Goal: Task Accomplishment & Management: Manage account settings

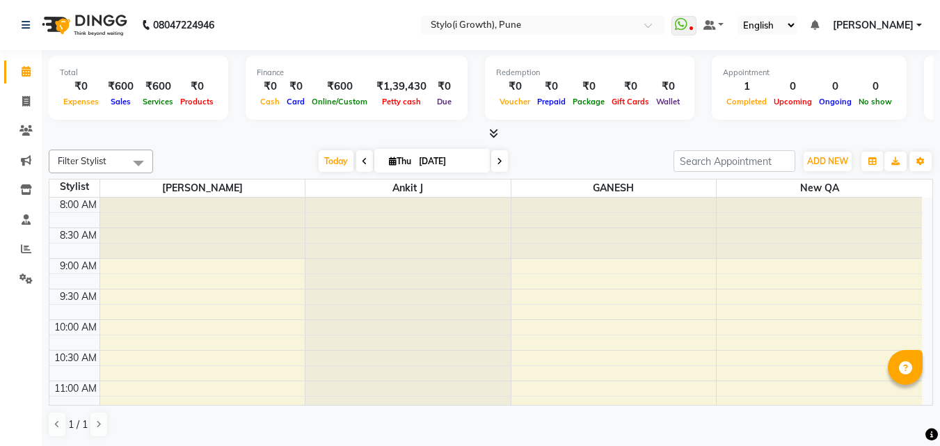
click at [496, 129] on icon at bounding box center [493, 133] width 9 height 10
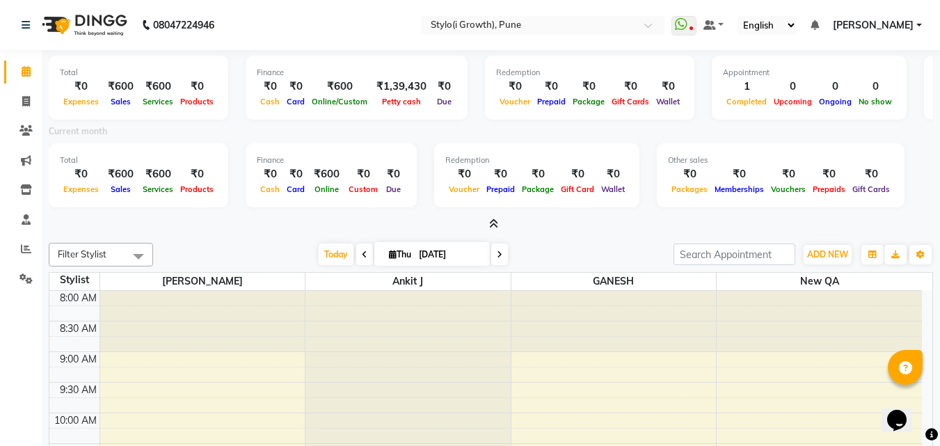
click at [493, 223] on icon at bounding box center [493, 224] width 9 height 10
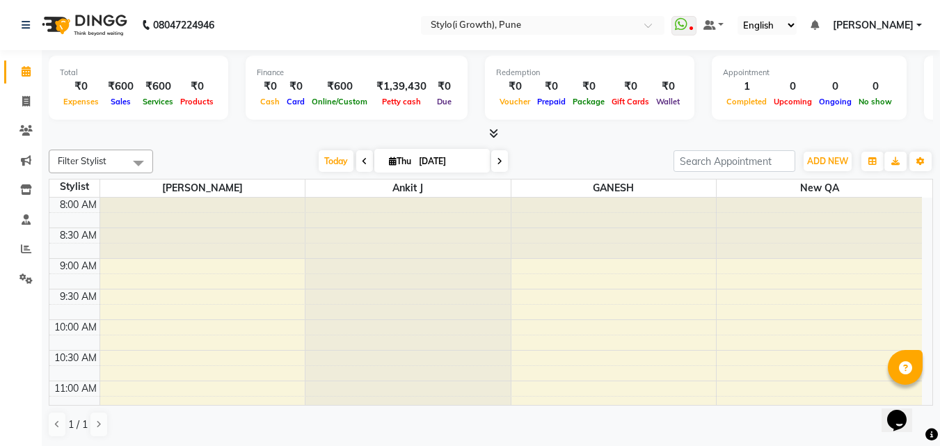
drag, startPoint x: 70, startPoint y: 99, endPoint x: 876, endPoint y: 73, distance: 806.5
click at [876, 73] on div "Total ₹0 Expenses ₹600 Sales ₹600 Services ₹0 Products Finance ₹0 Cash ₹0 Card …" at bounding box center [491, 90] width 885 height 68
click at [235, 128] on div at bounding box center [491, 134] width 885 height 15
drag, startPoint x: 97, startPoint y: 104, endPoint x: 38, endPoint y: 90, distance: 61.5
click at [38, 90] on app-home "08047224946 Select Location × Stylo(i Growth), Pune WhatsApp Status ✕ Status: D…" at bounding box center [470, 223] width 940 height 447
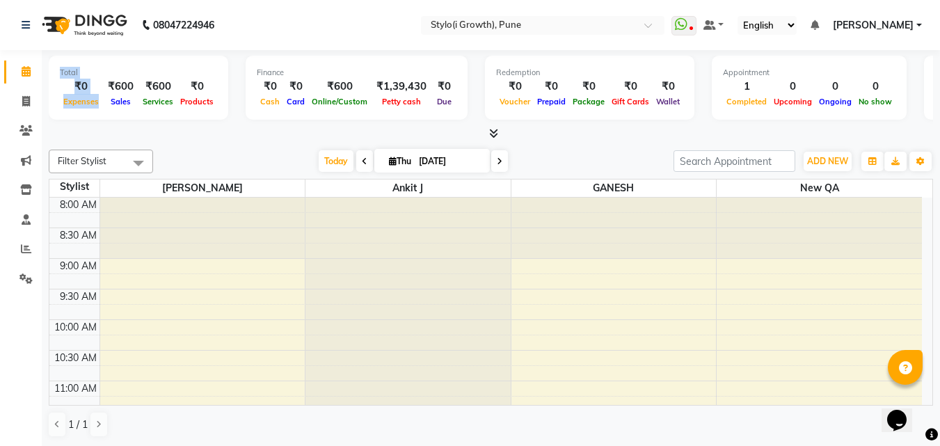
drag, startPoint x: 134, startPoint y: 103, endPoint x: 97, endPoint y: 80, distance: 42.9
click at [97, 80] on div "₹0 Expenses ₹600 Sales ₹600 Services ₹0 Products" at bounding box center [138, 94] width 157 height 31
drag, startPoint x: 280, startPoint y: 111, endPoint x: 246, endPoint y: 86, distance: 41.8
click at [246, 86] on div "Finance ₹0 Cash ₹0 Card ₹600 Online/Custom ₹1,39,430 Petty cash ₹0 Due" at bounding box center [357, 88] width 222 height 64
drag, startPoint x: 299, startPoint y: 104, endPoint x: 284, endPoint y: 81, distance: 27.2
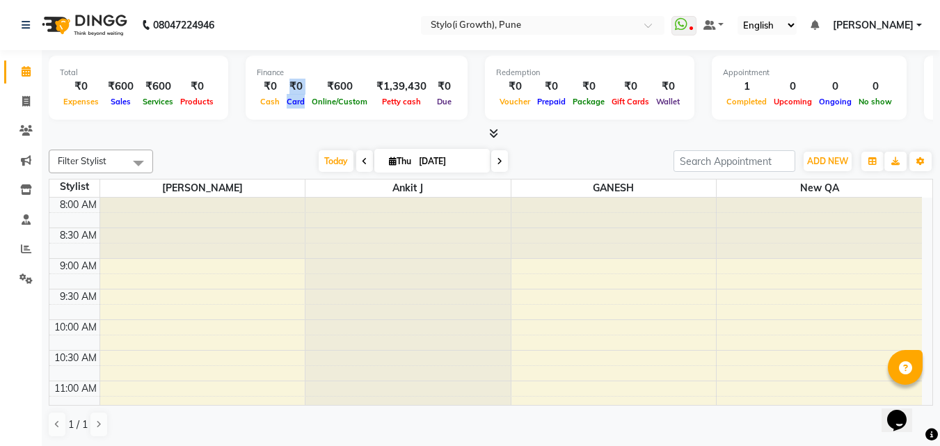
click at [284, 81] on div "₹0 Card" at bounding box center [295, 94] width 25 height 31
drag, startPoint x: 448, startPoint y: 102, endPoint x: 427, endPoint y: 86, distance: 25.9
click at [432, 86] on div "₹0 Due" at bounding box center [444, 94] width 24 height 31
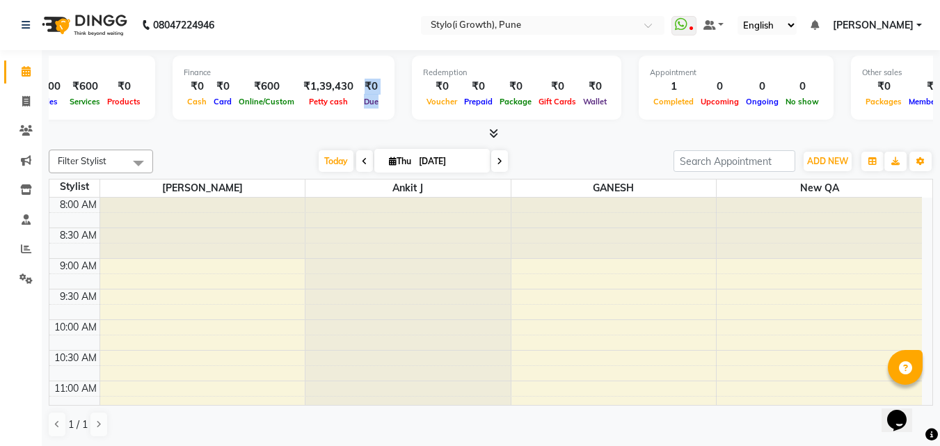
scroll to position [0, 148]
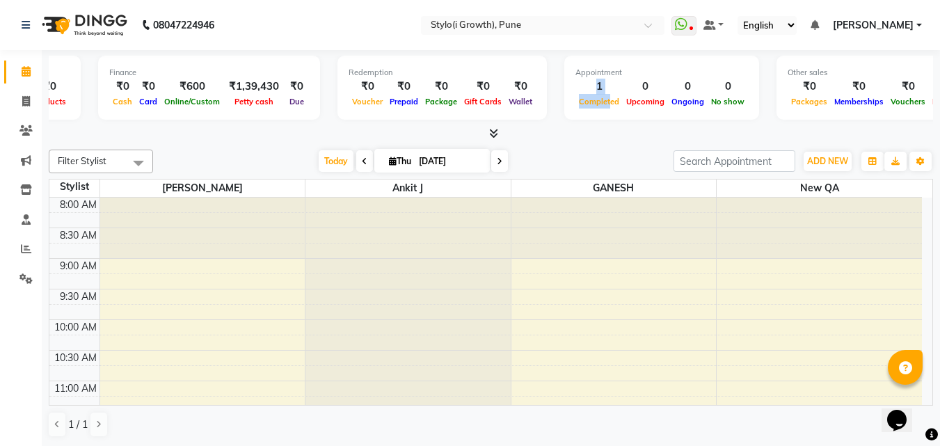
drag, startPoint x: 600, startPoint y: 102, endPoint x: 569, endPoint y: 82, distance: 36.3
click at [576, 82] on div "1 Completed" at bounding box center [599, 94] width 47 height 31
drag, startPoint x: 636, startPoint y: 111, endPoint x: 628, endPoint y: 90, distance: 21.8
click at [628, 90] on div "Appointment 1 Completed 0 Upcoming 0 Ongoing 0 No show" at bounding box center [662, 88] width 195 height 64
drag, startPoint x: 682, startPoint y: 106, endPoint x: 664, endPoint y: 95, distance: 21.6
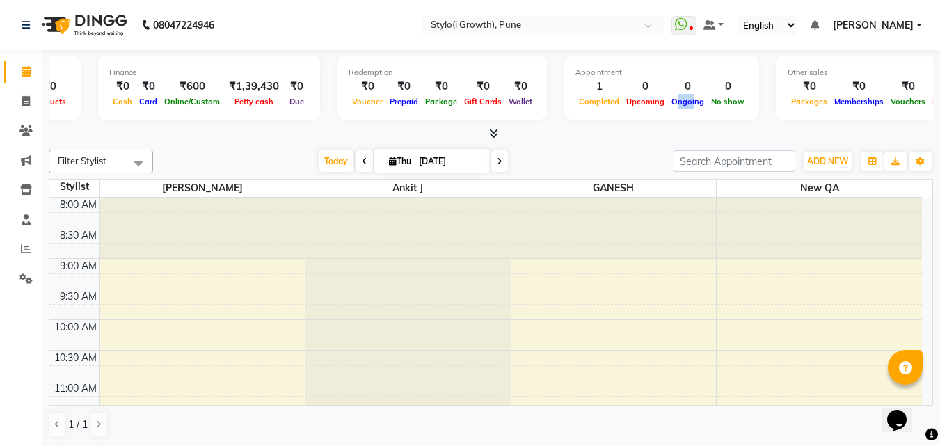
click at [668, 95] on div "Ongoing" at bounding box center [688, 101] width 40 height 15
drag, startPoint x: 734, startPoint y: 98, endPoint x: 709, endPoint y: 84, distance: 28.7
click at [709, 84] on div "Appointment 1 Completed 0 Upcoming 0 Ongoing 0 No show" at bounding box center [662, 88] width 195 height 64
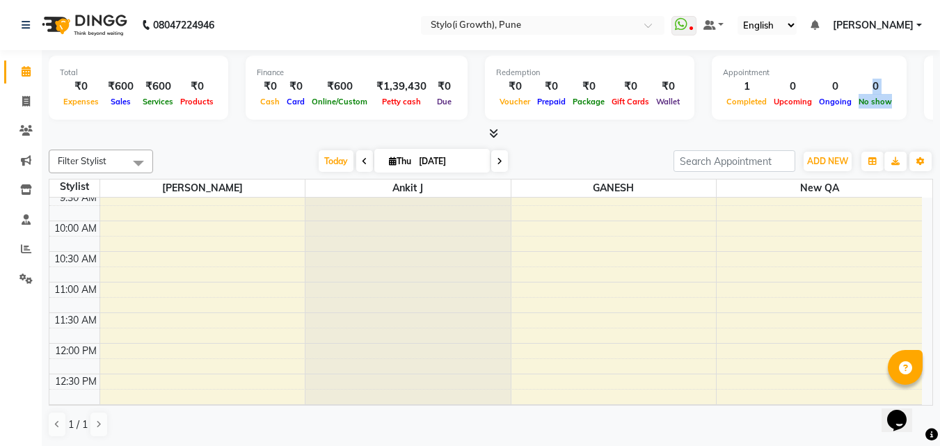
scroll to position [112, 0]
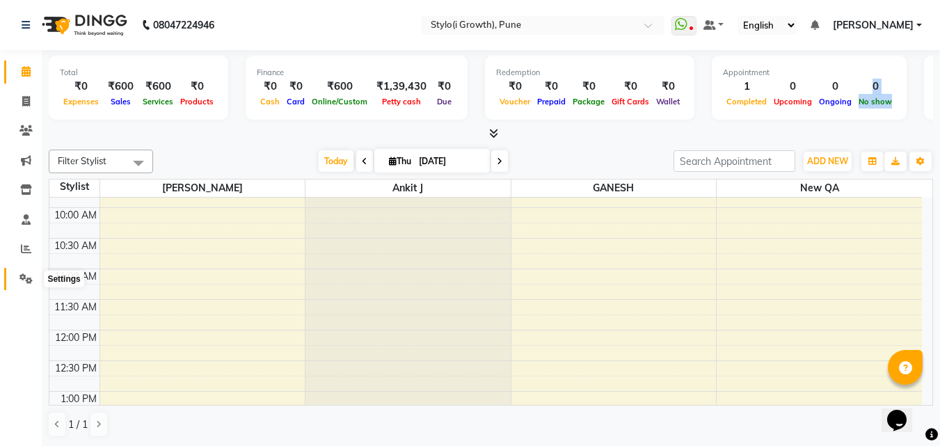
click at [18, 278] on span at bounding box center [26, 279] width 24 height 16
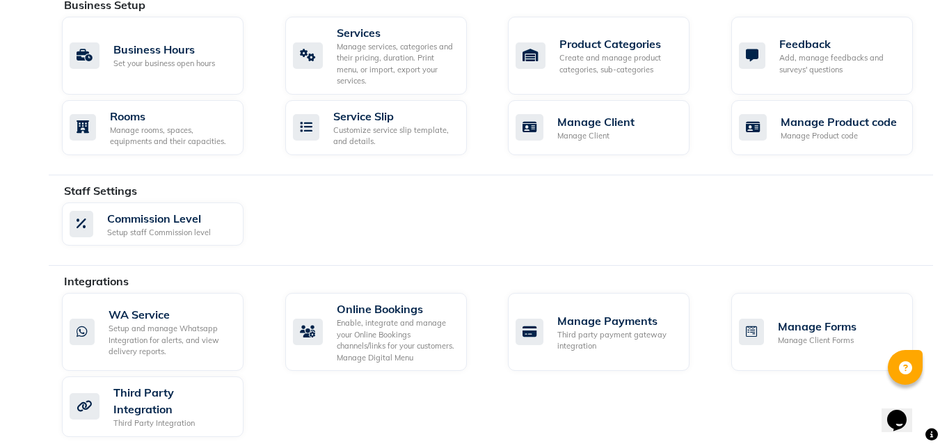
scroll to position [666, 0]
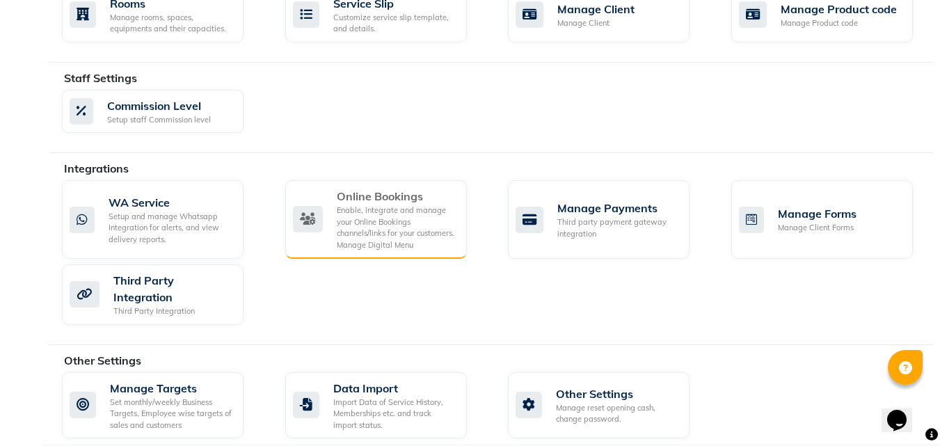
click at [384, 188] on div "Online Bookings" at bounding box center [396, 196] width 119 height 17
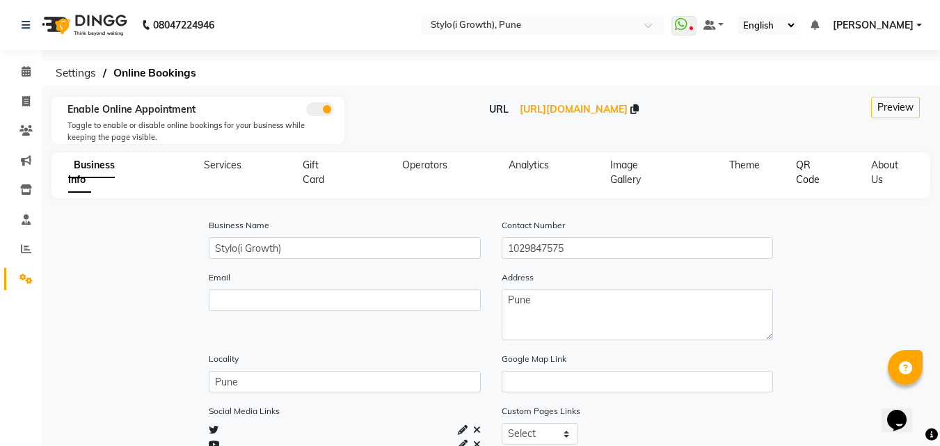
click at [812, 184] on span "QR Code" at bounding box center [808, 172] width 24 height 27
select select "256"
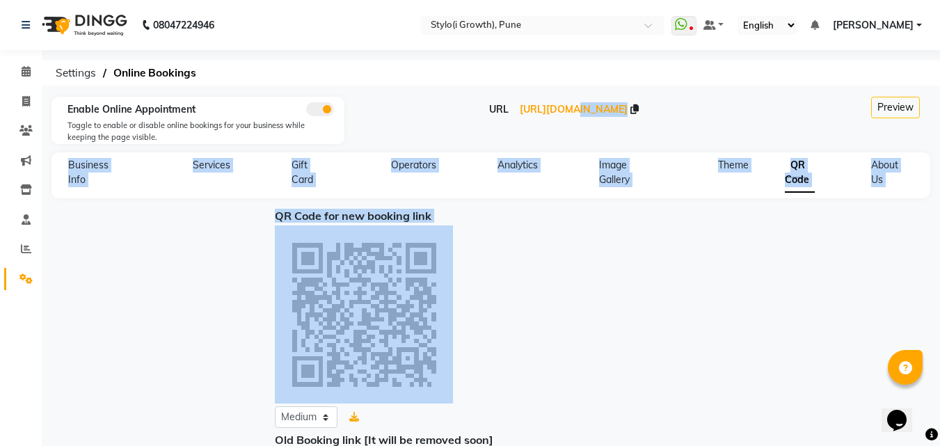
scroll to position [174, 0]
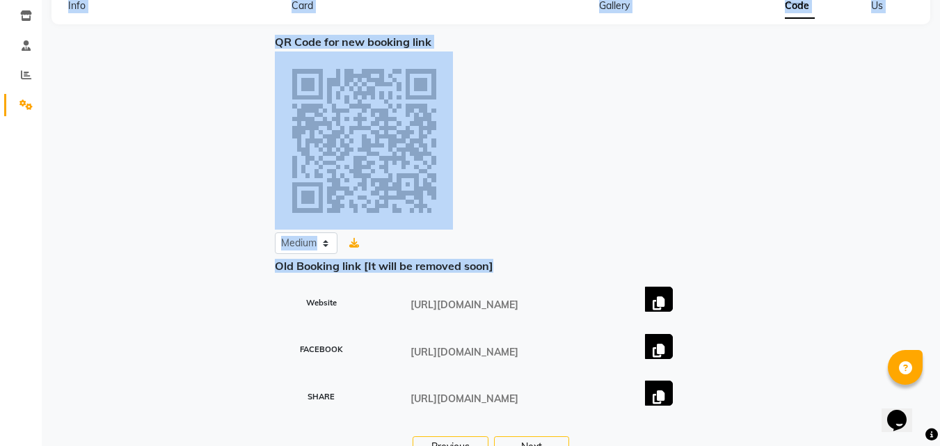
drag, startPoint x: 510, startPoint y: 113, endPoint x: 508, endPoint y: 265, distance: 151.7
click at [508, 265] on div "Enable Online Appointment Toggle to enable or disable online bookings for your …" at bounding box center [491, 201] width 899 height 556
click at [547, 176] on div at bounding box center [491, 141] width 432 height 178
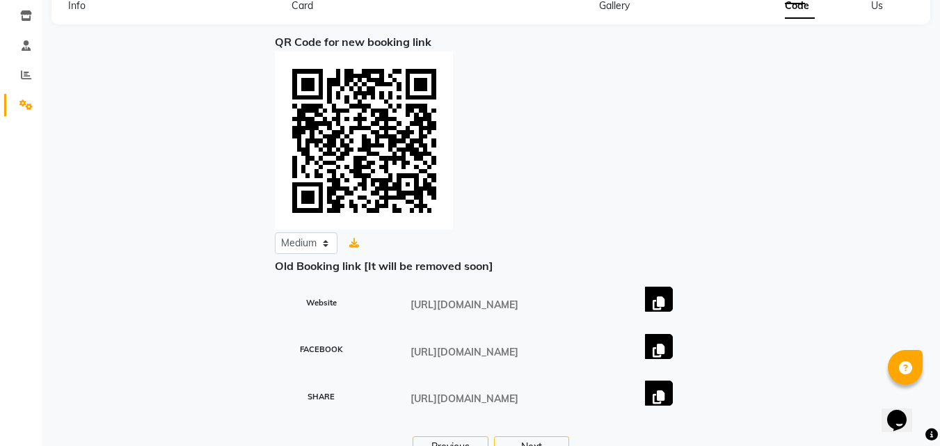
scroll to position [0, 0]
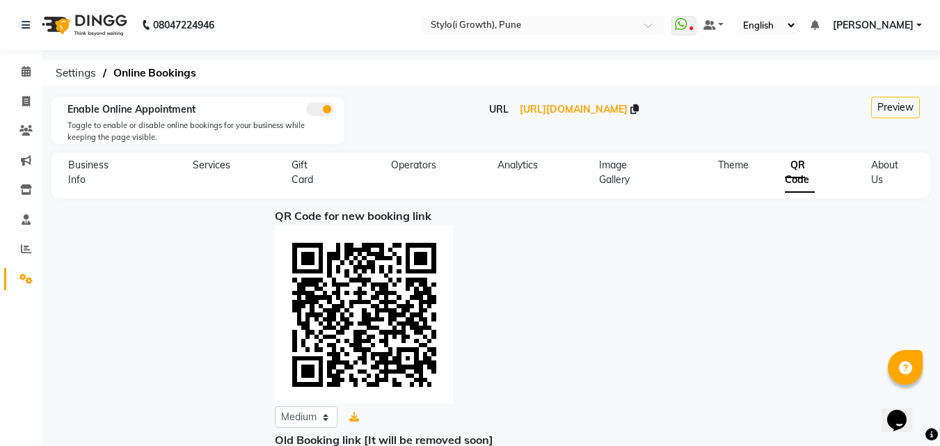
click at [522, 116] on div "URL https://dingg.app/booking/styloi-growth-pune" at bounding box center [564, 109] width 419 height 15
click at [520, 111] on span "https://dingg.app/booking/styloi-growth-pune" at bounding box center [574, 109] width 108 height 13
click at [819, 28] on icon at bounding box center [815, 25] width 8 height 10
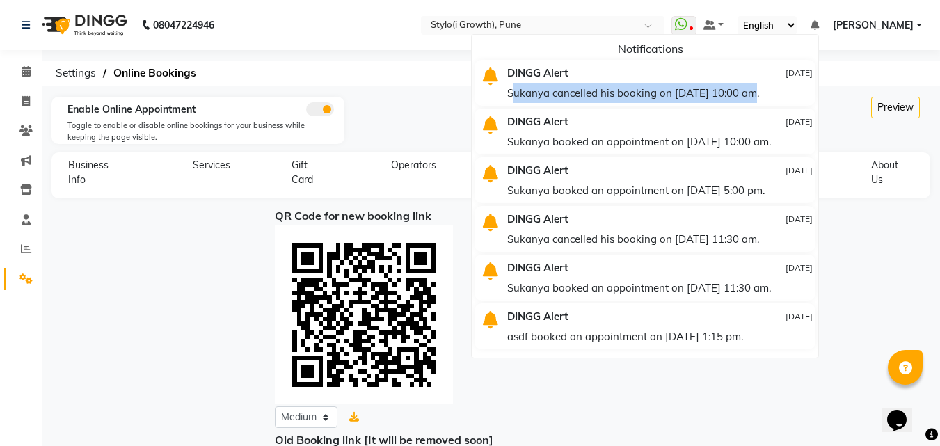
drag, startPoint x: 518, startPoint y: 98, endPoint x: 764, endPoint y: 101, distance: 245.7
click at [764, 101] on div "DINGG Alert 18-07-2025 Sukanya cancelled his booking on 24-07-2025 at 10:00 am." at bounding box center [660, 83] width 326 height 40
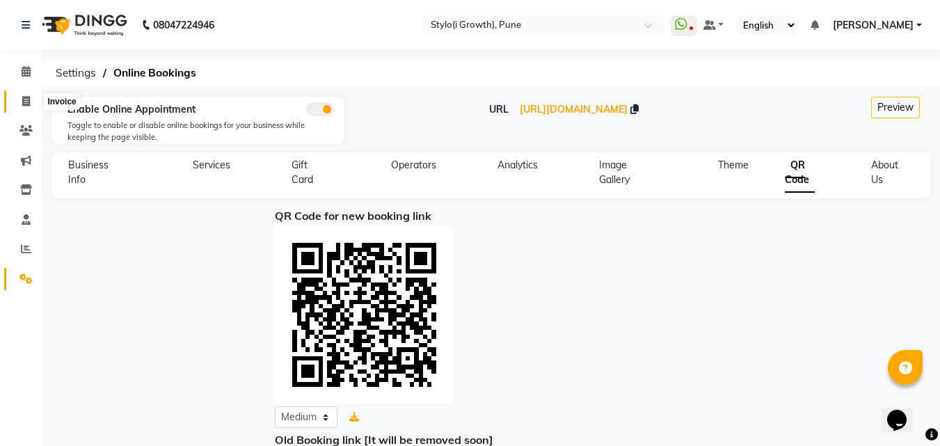
click at [24, 107] on span at bounding box center [26, 102] width 24 height 16
select select "service"
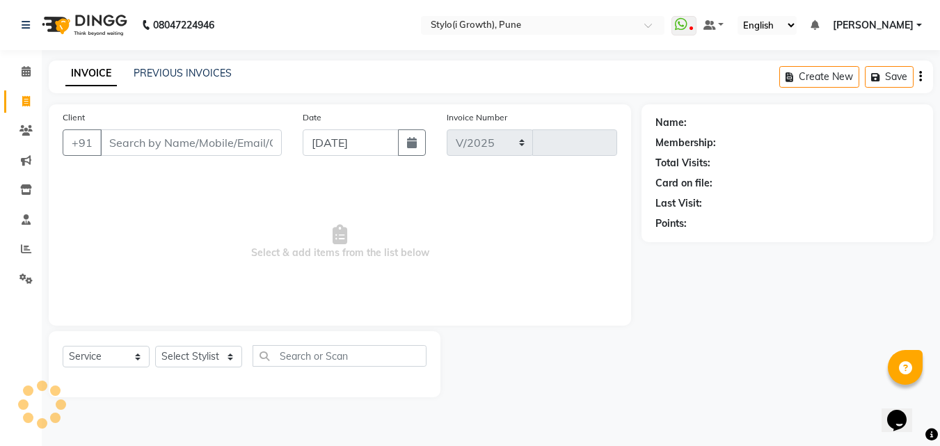
select select "7516"
type input "0024"
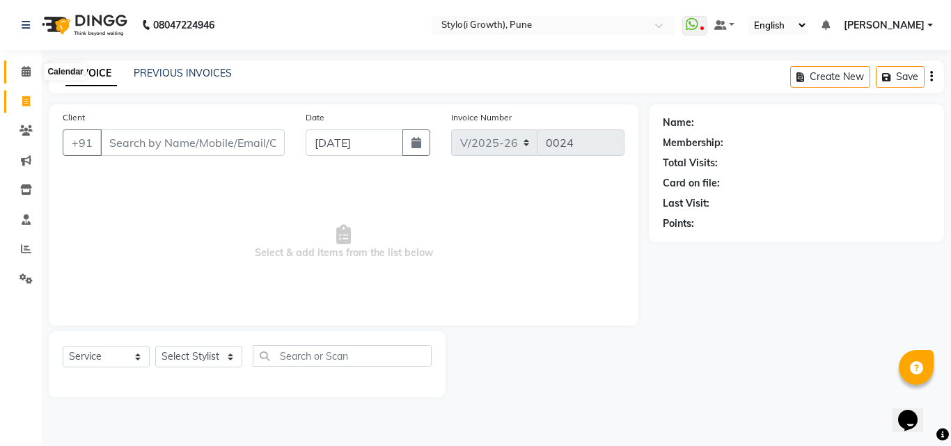
click at [22, 65] on span at bounding box center [26, 72] width 24 height 16
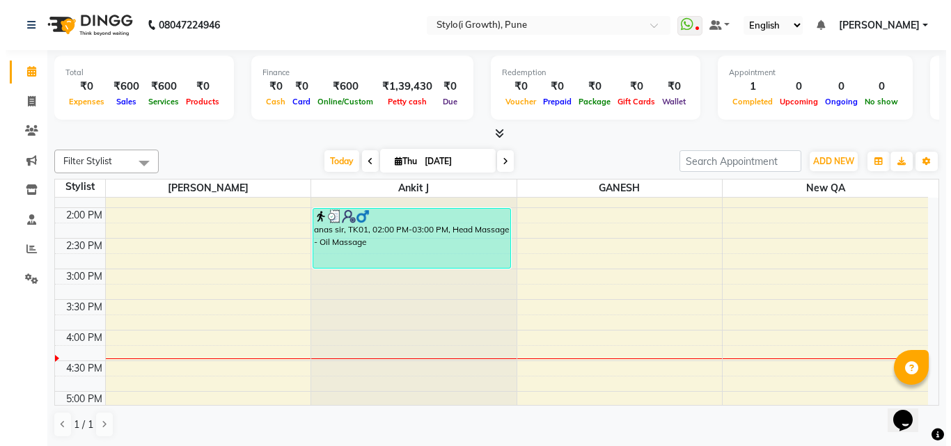
scroll to position [359, 0]
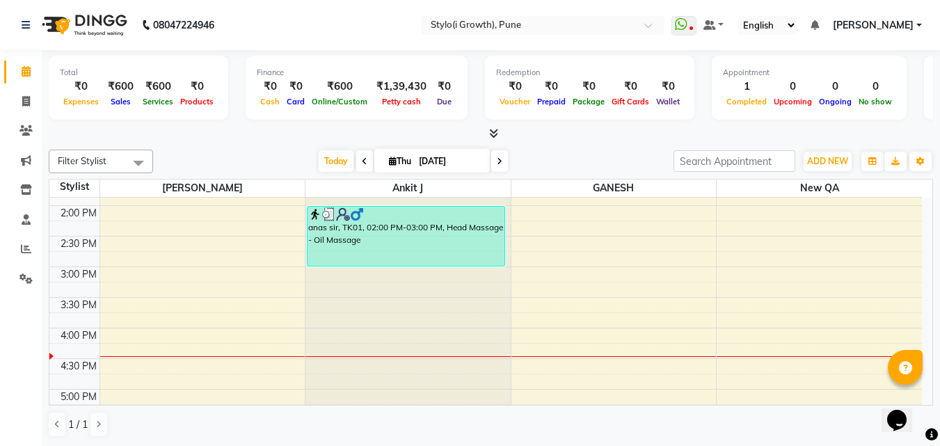
click at [337, 241] on div "anas sir, TK01, 02:00 PM-03:00 PM, Head Massage - Oil Massage" at bounding box center [406, 236] width 197 height 59
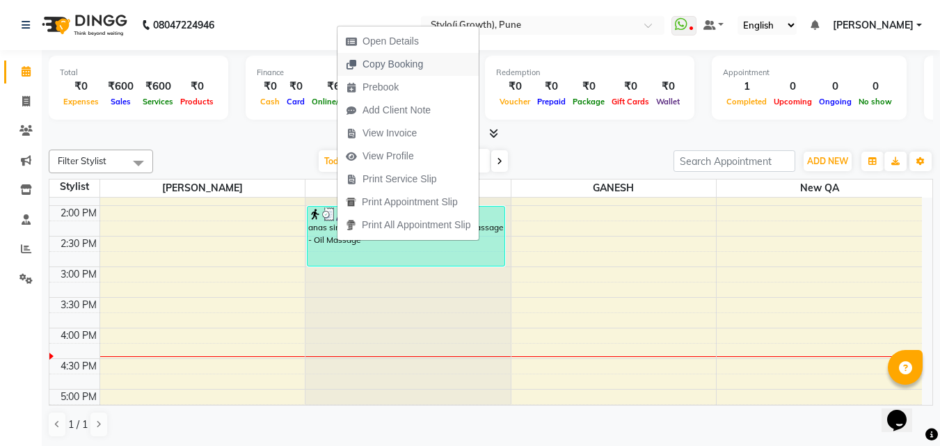
click at [400, 56] on span "Copy Booking" at bounding box center [385, 64] width 94 height 23
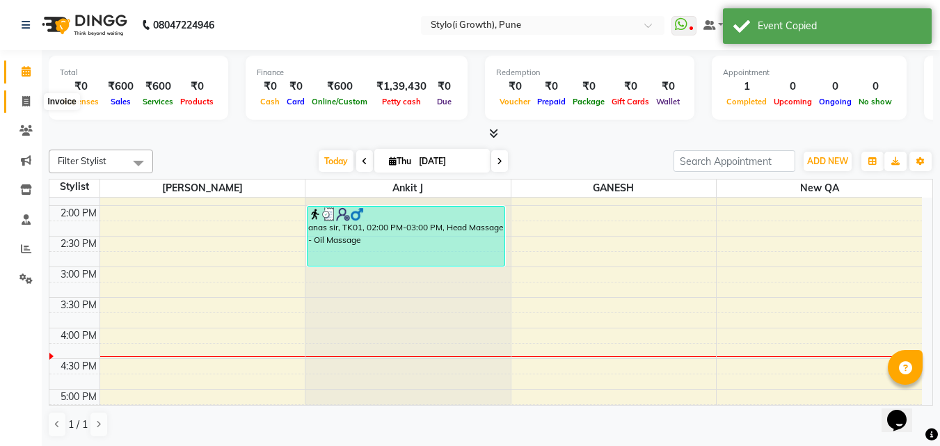
click at [24, 100] on icon at bounding box center [26, 101] width 8 height 10
select select "service"
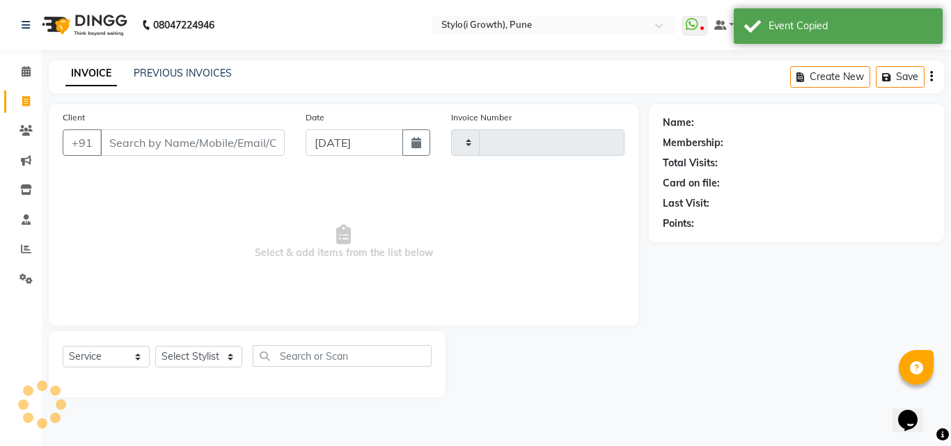
click at [139, 140] on input "Client" at bounding box center [192, 142] width 184 height 26
type input "0024"
select select "7516"
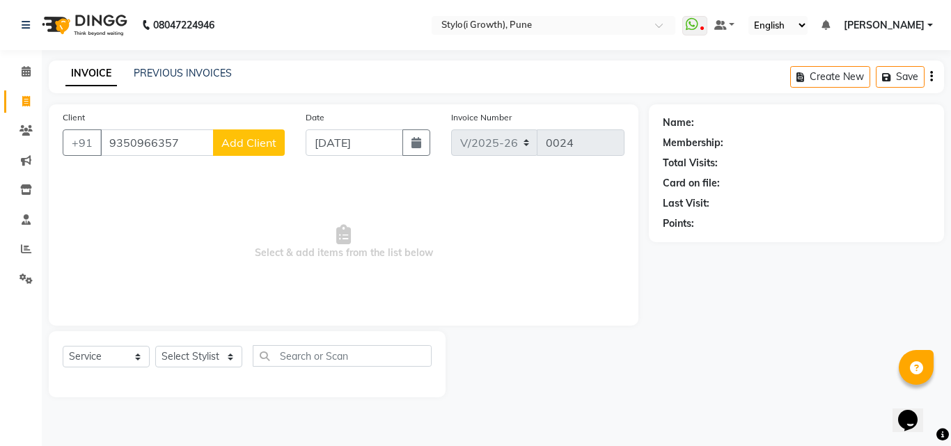
type input "9350966357"
click at [231, 138] on span "Add Client" at bounding box center [248, 143] width 55 height 14
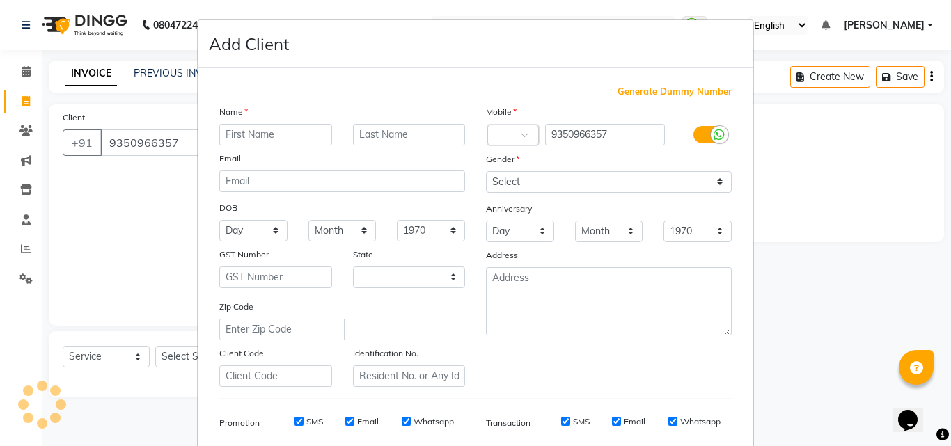
select select "22"
type input "shubham"
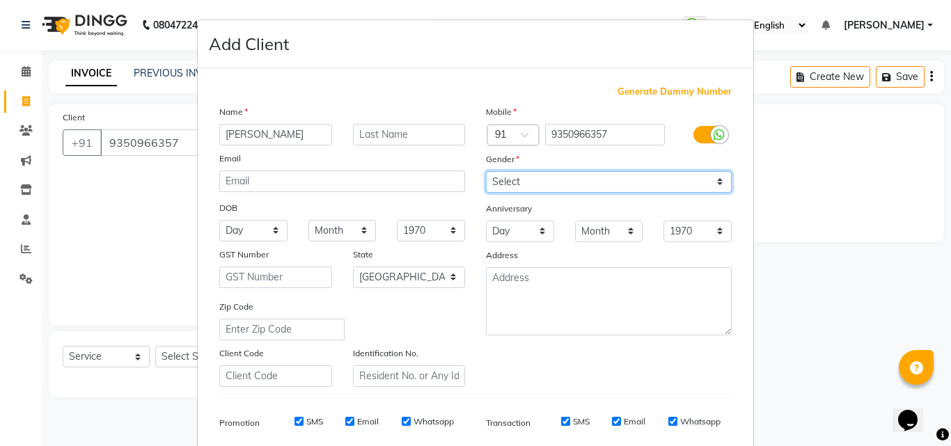
click at [510, 179] on select "Select Male Female Other Prefer Not To Say" at bounding box center [609, 182] width 246 height 22
select select "male"
click at [486, 171] on select "Select Male Female Other Prefer Not To Say" at bounding box center [609, 182] width 246 height 22
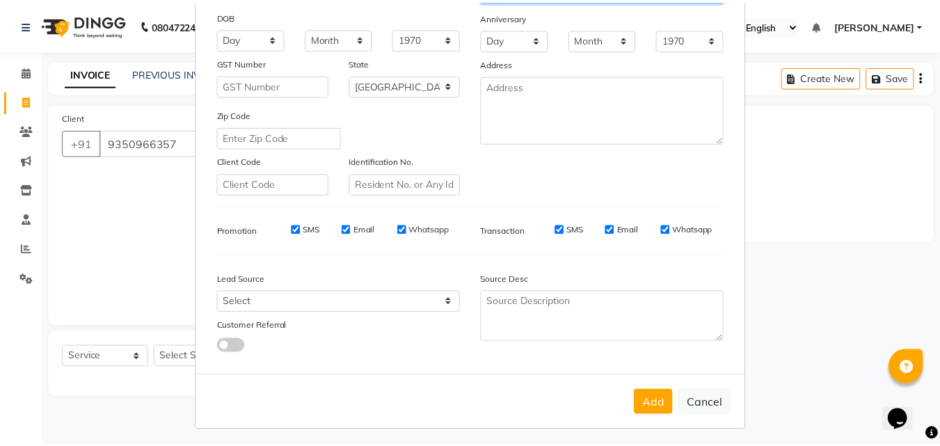
scroll to position [196, 0]
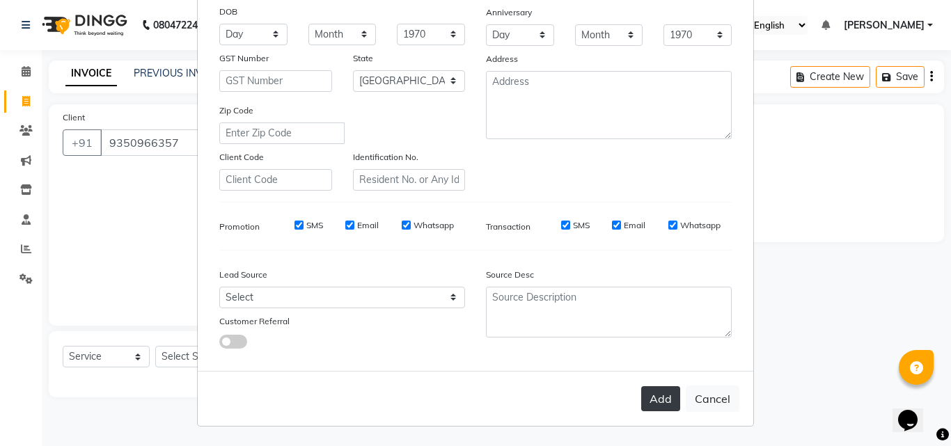
click at [649, 394] on button "Add" at bounding box center [660, 398] width 39 height 25
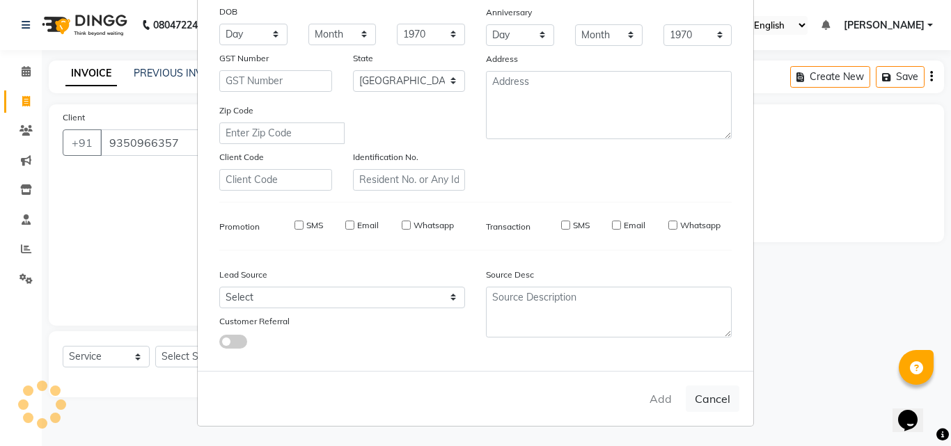
select select
select select "null"
select select
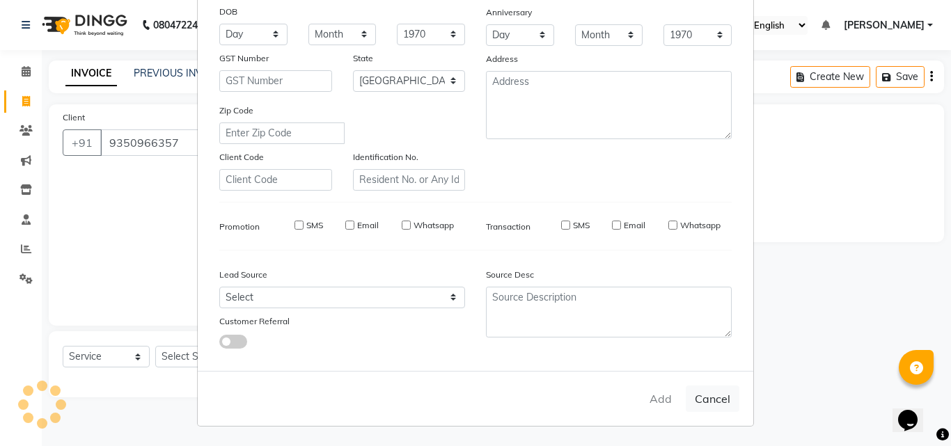
select select
checkbox input "false"
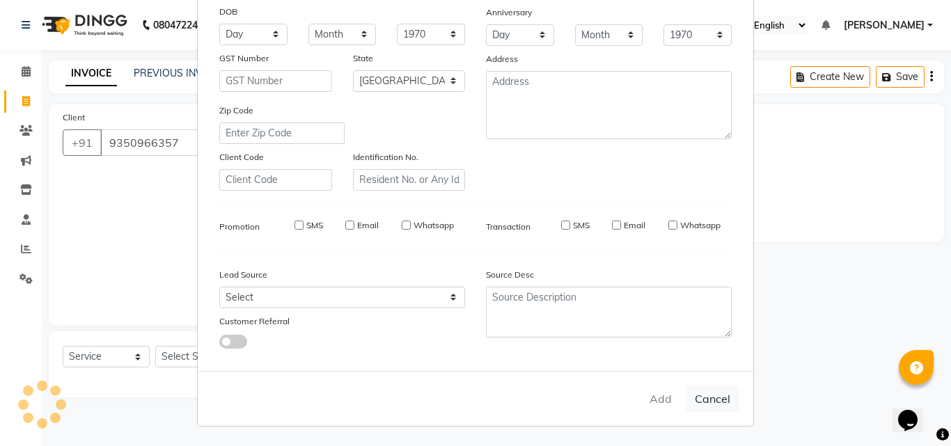
checkbox input "false"
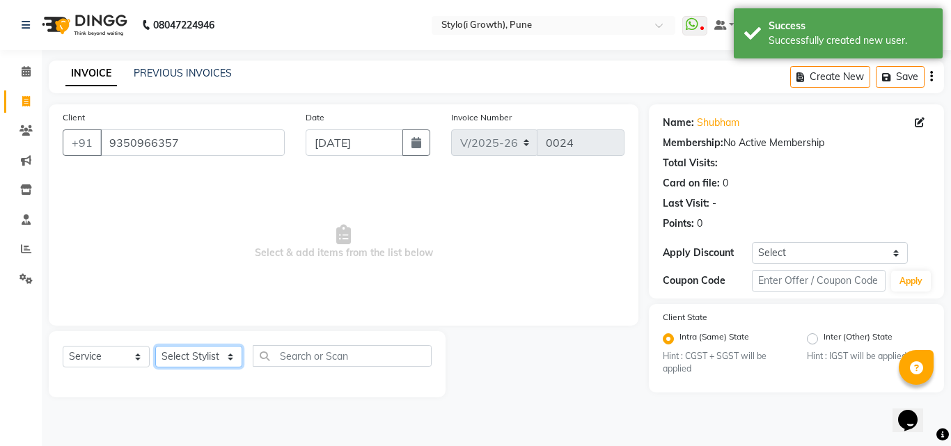
click at [173, 356] on select "Select Stylist Ankit J Divyani GANESH new QA" at bounding box center [198, 357] width 87 height 22
select select "66483"
click at [155, 346] on select "Select Stylist Ankit J Divyani GANESH new QA" at bounding box center [198, 357] width 87 height 22
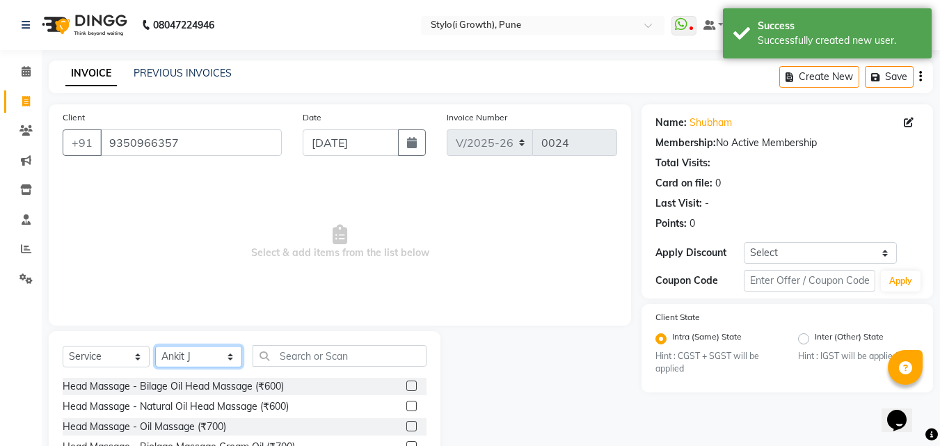
scroll to position [111, 0]
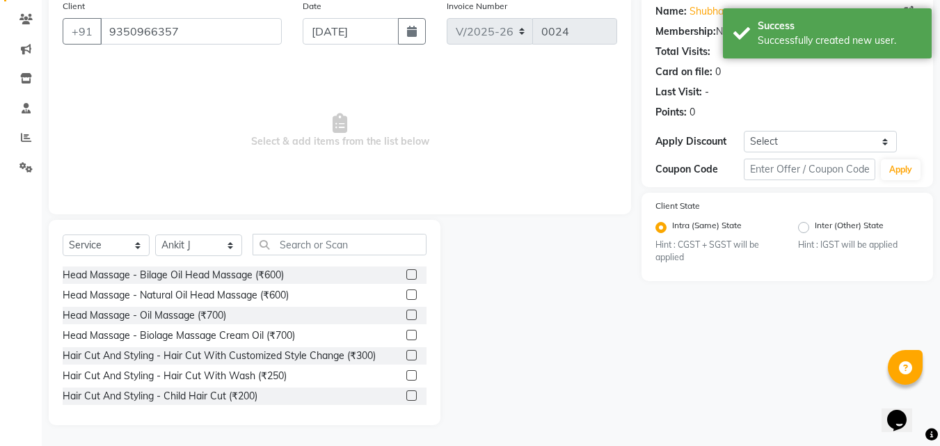
click at [407, 315] on label at bounding box center [412, 315] width 10 height 10
click at [407, 315] on input "checkbox" at bounding box center [411, 315] width 9 height 9
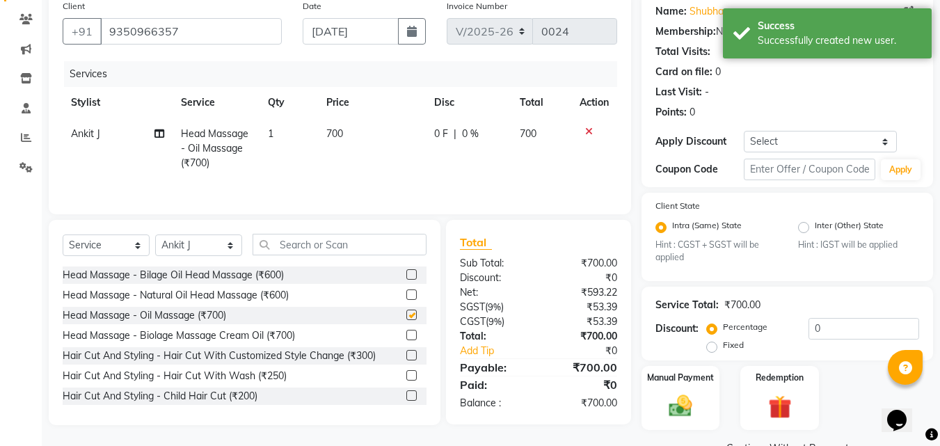
checkbox input "false"
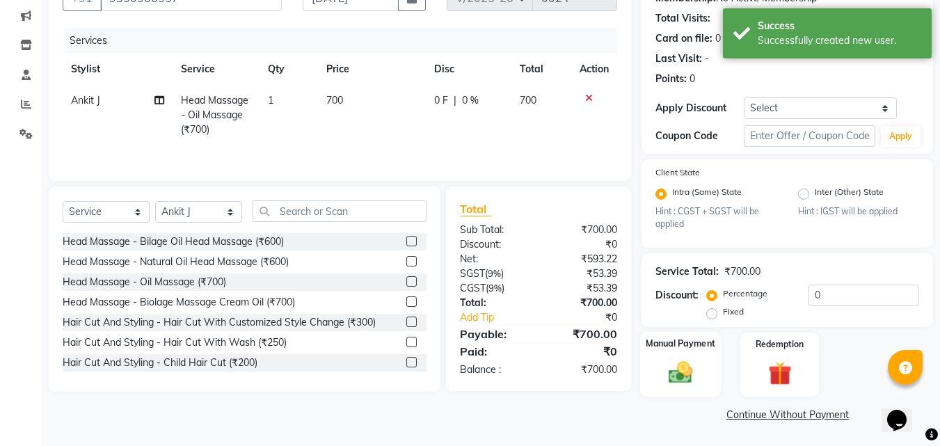
click at [683, 359] on img at bounding box center [680, 373] width 39 height 28
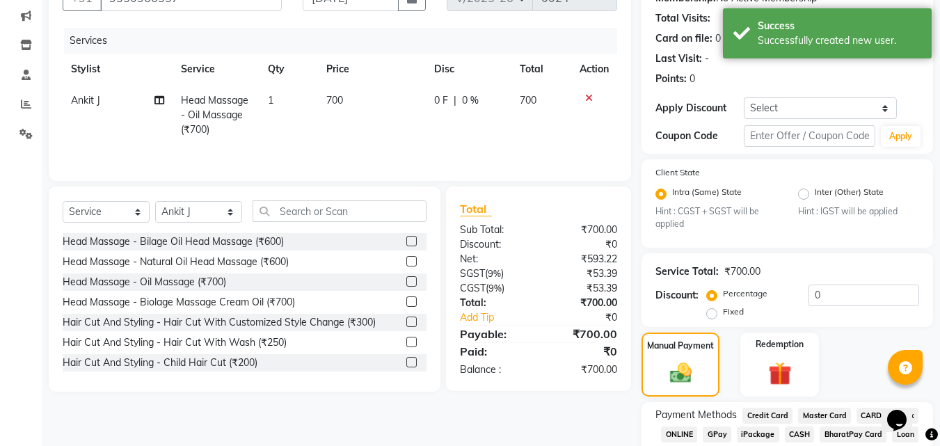
scroll to position [234, 0]
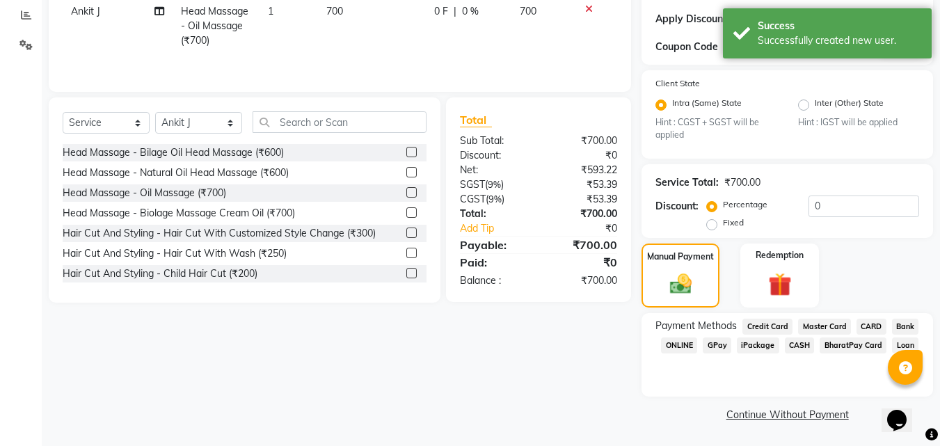
click at [712, 346] on span "GPay" at bounding box center [717, 346] width 29 height 16
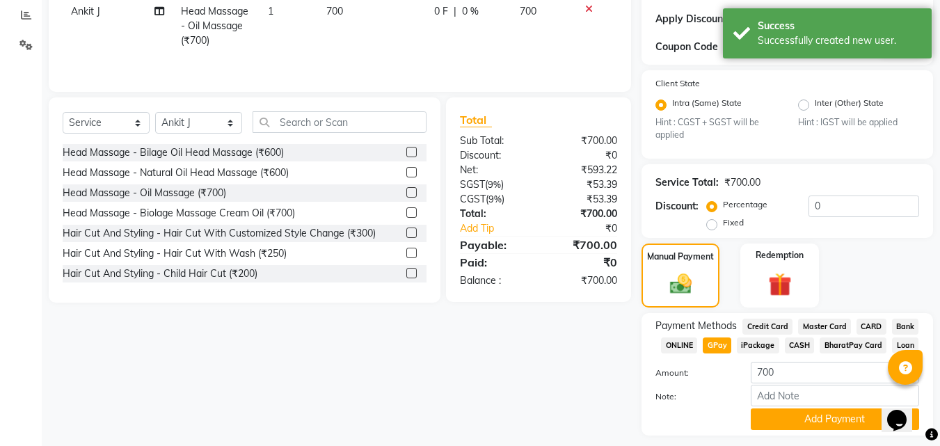
scroll to position [273, 0]
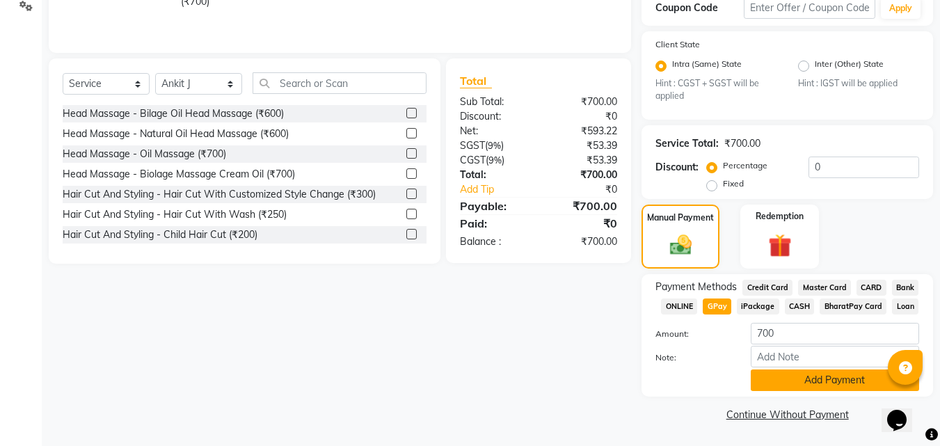
click at [828, 372] on button "Add Payment" at bounding box center [835, 381] width 168 height 22
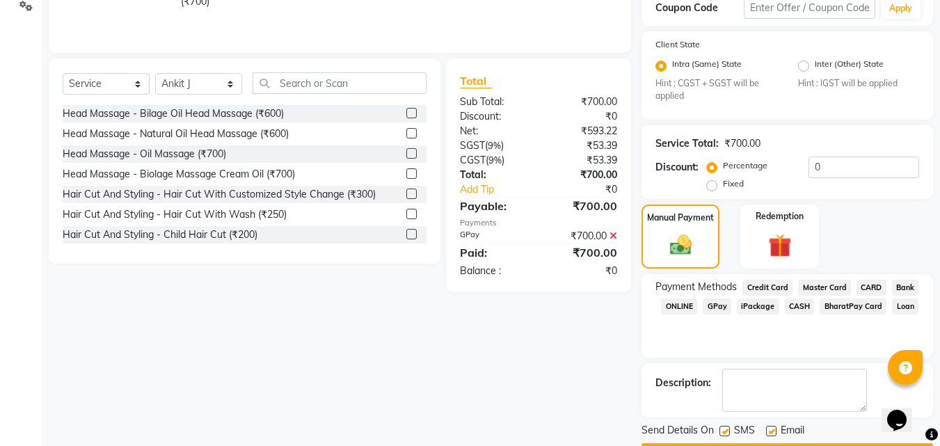
scroll to position [313, 0]
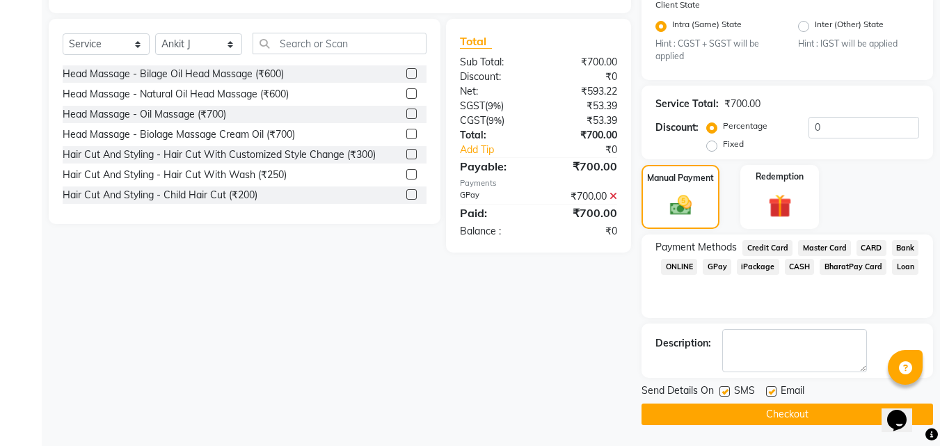
click at [771, 416] on button "Checkout" at bounding box center [788, 415] width 292 height 22
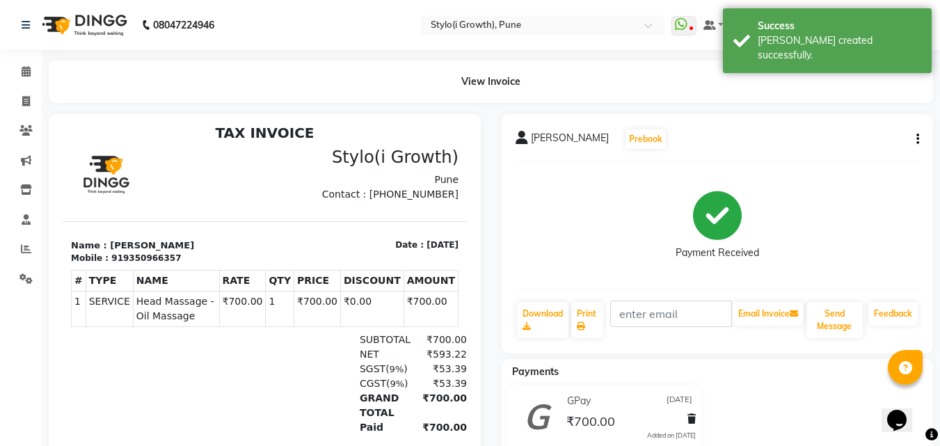
scroll to position [11, 0]
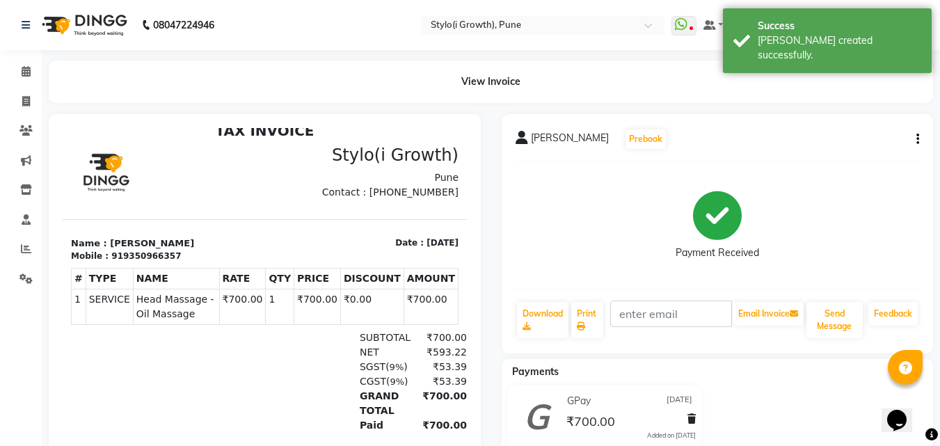
drag, startPoint x: 148, startPoint y: 190, endPoint x: 84, endPoint y: 168, distance: 68.2
click at [84, 168] on div at bounding box center [164, 174] width 203 height 58
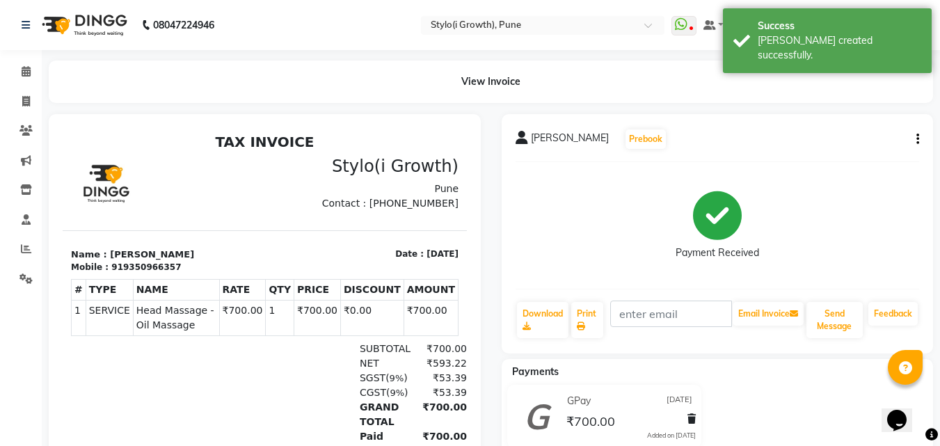
drag, startPoint x: 295, startPoint y: 138, endPoint x: 182, endPoint y: 143, distance: 113.6
click at [182, 143] on h2 "TAX INVOICE" at bounding box center [265, 142] width 388 height 17
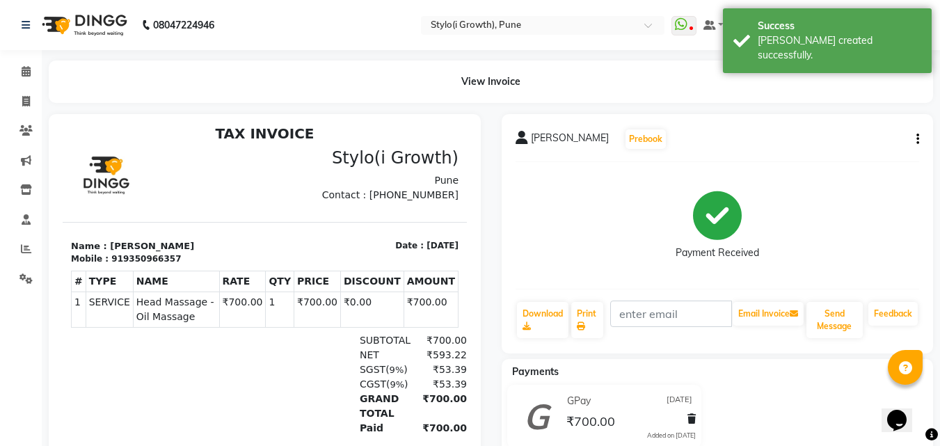
scroll to position [11, 0]
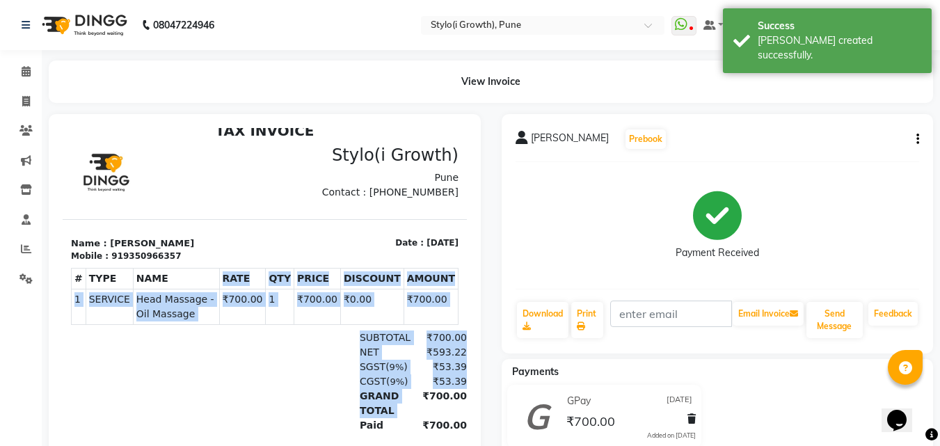
drag, startPoint x: 405, startPoint y: 403, endPoint x: 184, endPoint y: 301, distance: 243.9
click at [184, 301] on div "TAX INVOICE Stylo(i Growth) Pune Contact : 1029847575 Name : shubham #" at bounding box center [265, 302] width 404 height 358
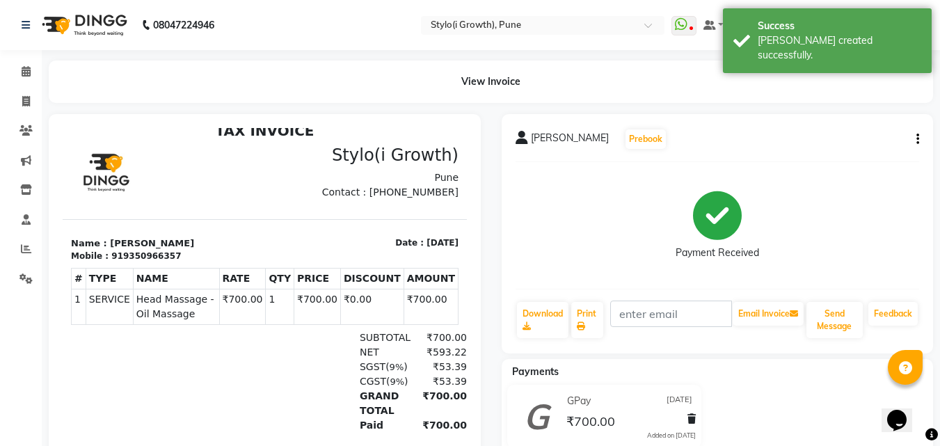
click at [177, 251] on div "Mobile : 919350966357" at bounding box center [164, 256] width 186 height 13
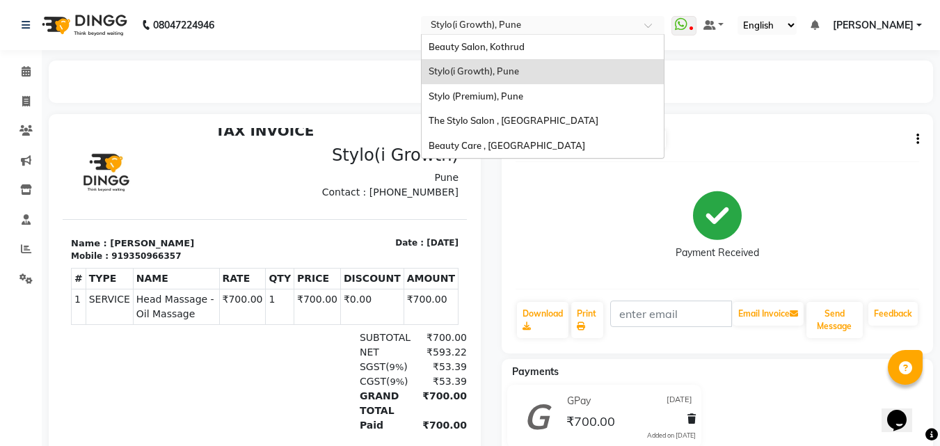
click at [506, 24] on input "text" at bounding box center [529, 26] width 202 height 14
click at [494, 145] on span "Beauty Care , [GEOGRAPHIC_DATA]" at bounding box center [507, 145] width 157 height 11
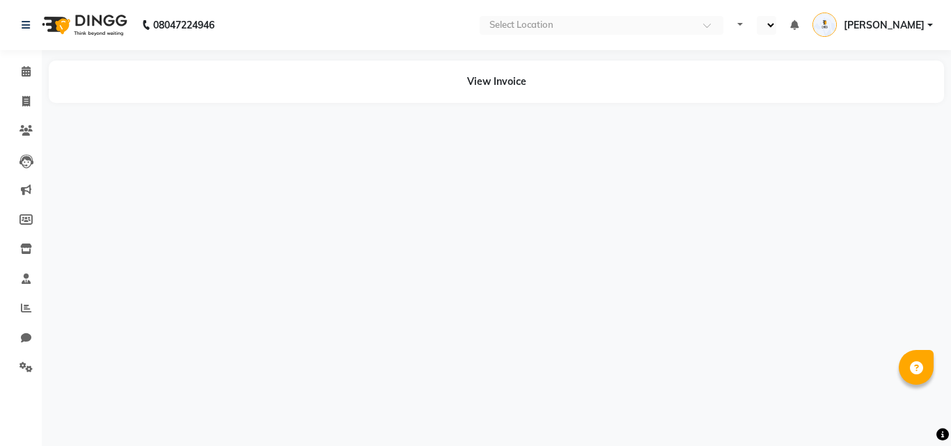
select select "en"
click at [25, 106] on icon at bounding box center [26, 101] width 8 height 10
select select "service"
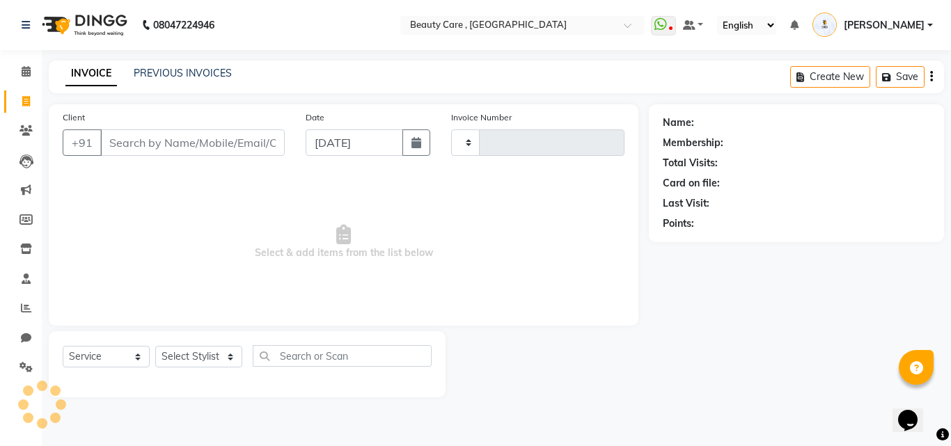
type input "2775"
select select "5646"
click at [139, 148] on input "Client" at bounding box center [192, 142] width 184 height 26
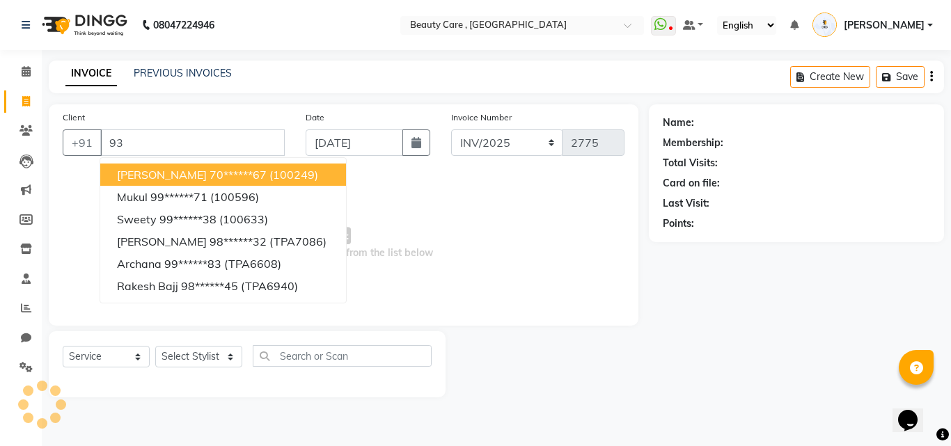
type input "9"
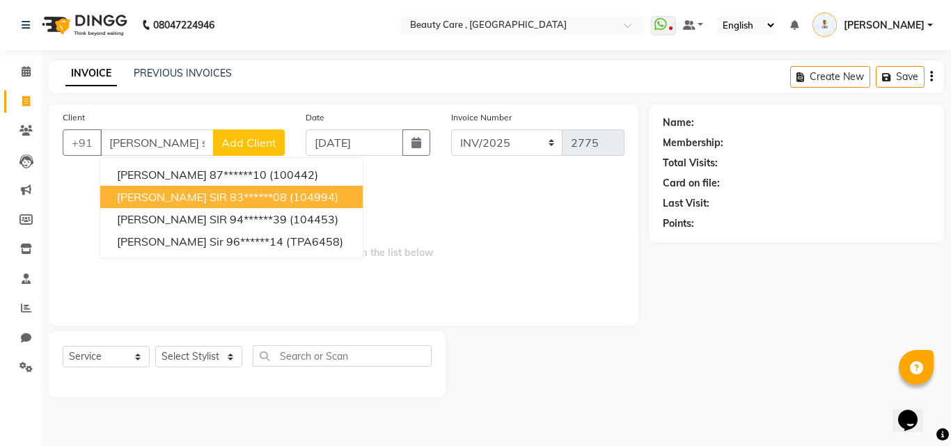
click at [175, 191] on span "SHUBHAM SIR" at bounding box center [172, 197] width 110 height 14
type input "83******08"
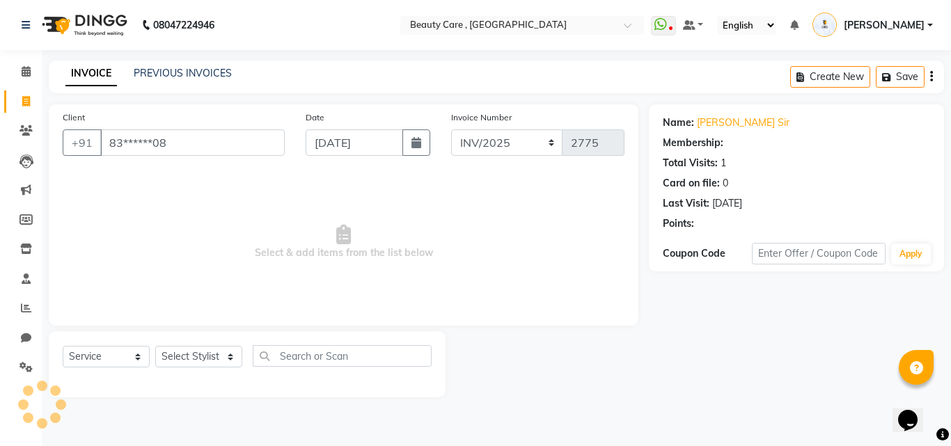
select select "2: Object"
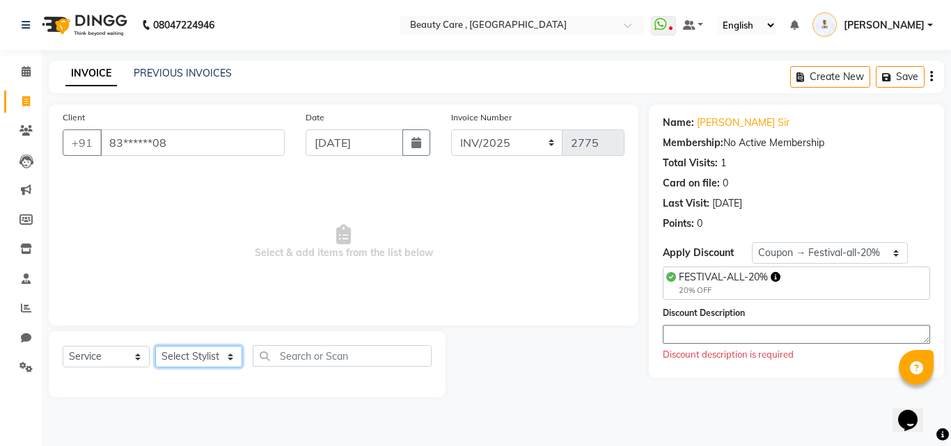
drag, startPoint x: 214, startPoint y: 358, endPoint x: 455, endPoint y: 219, distance: 278.5
click at [455, 219] on div "Client +91 83******08 Date 04 September 2025 Invoice Number INV/2025 SER-25 INV…" at bounding box center [343, 250] width 610 height 293
click at [455, 219] on span "Select & add items from the list below" at bounding box center [344, 242] width 562 height 139
drag, startPoint x: 153, startPoint y: 140, endPoint x: 170, endPoint y: 140, distance: 16.7
click at [170, 140] on input "83******08" at bounding box center [192, 142] width 184 height 26
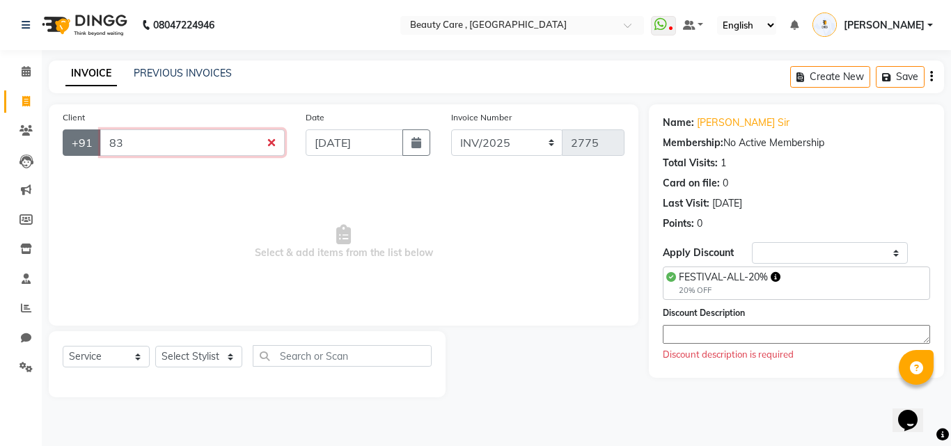
type input "8"
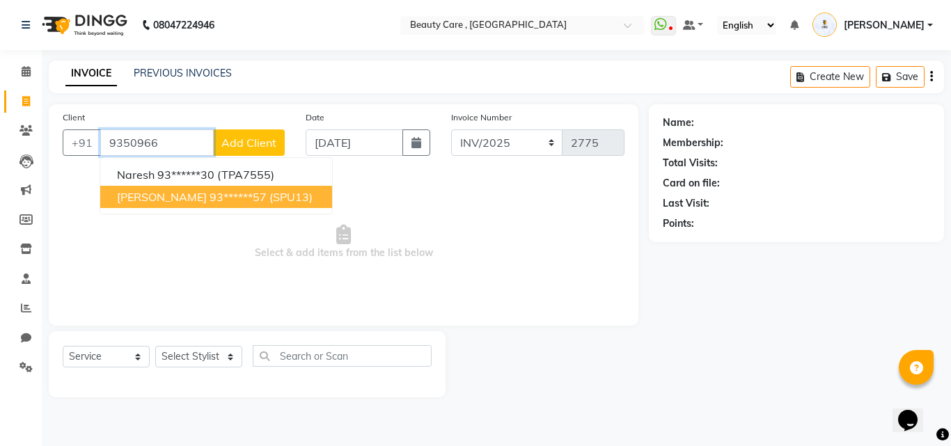
click at [157, 191] on span "shubham" at bounding box center [162, 197] width 90 height 14
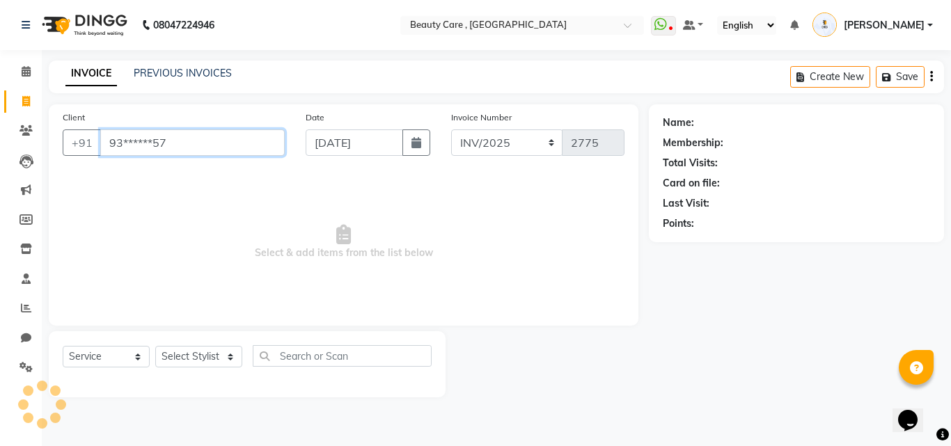
type input "93******57"
select select "1: Object"
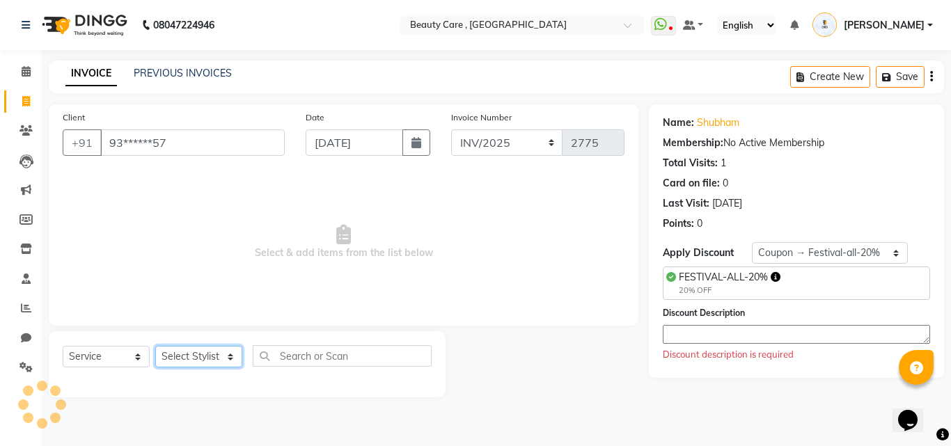
click at [210, 355] on select "Select Stylist Admin A Jagdish K Akshay Ankit Anuja April Arvind Ashvin asif Av…" at bounding box center [198, 357] width 87 height 22
select select "41773"
click at [155, 346] on select "Select Stylist Admin A Jagdish K Akshay Ankit Anuja April Arvind Ashvin asif Av…" at bounding box center [198, 357] width 87 height 22
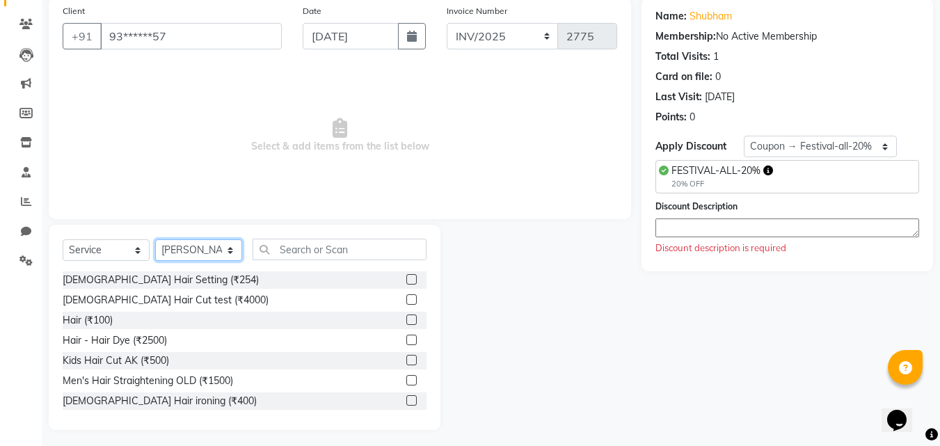
scroll to position [111, 0]
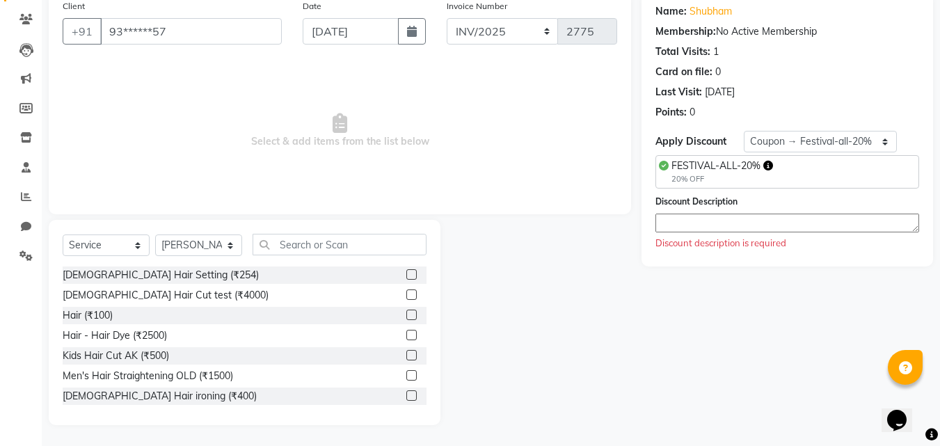
click at [407, 274] on label at bounding box center [412, 274] width 10 height 10
click at [407, 274] on input "checkbox" at bounding box center [411, 275] width 9 height 9
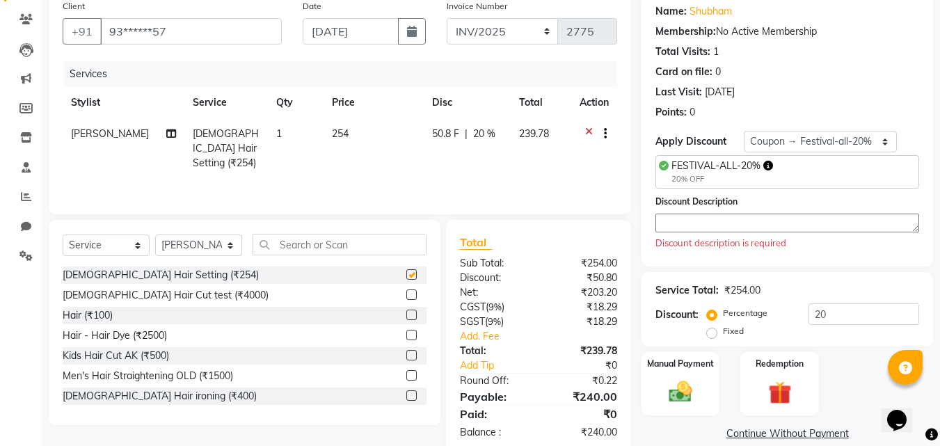
checkbox input "false"
click at [720, 226] on textarea at bounding box center [788, 223] width 264 height 19
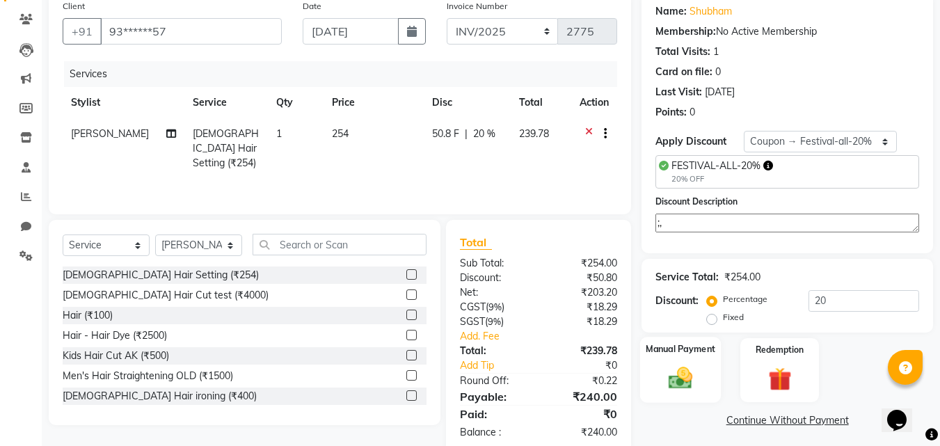
type textarea ";,"
click at [694, 376] on img at bounding box center [680, 379] width 39 height 28
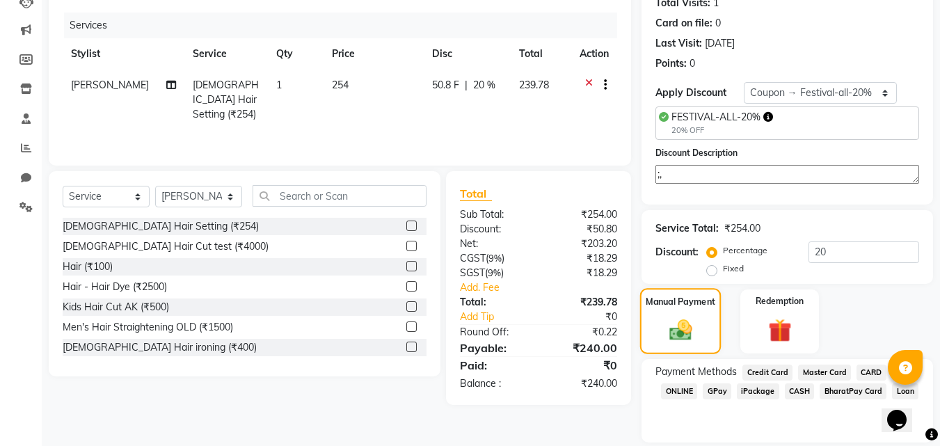
scroll to position [206, 0]
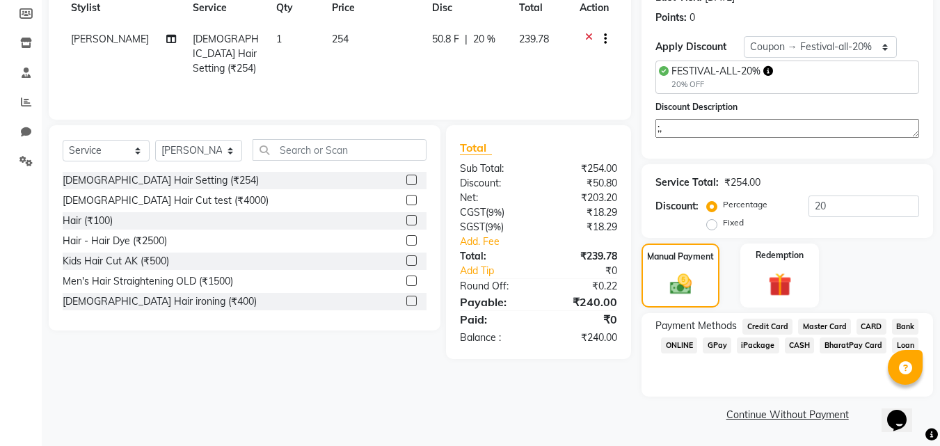
click at [715, 345] on span "GPay" at bounding box center [717, 346] width 29 height 16
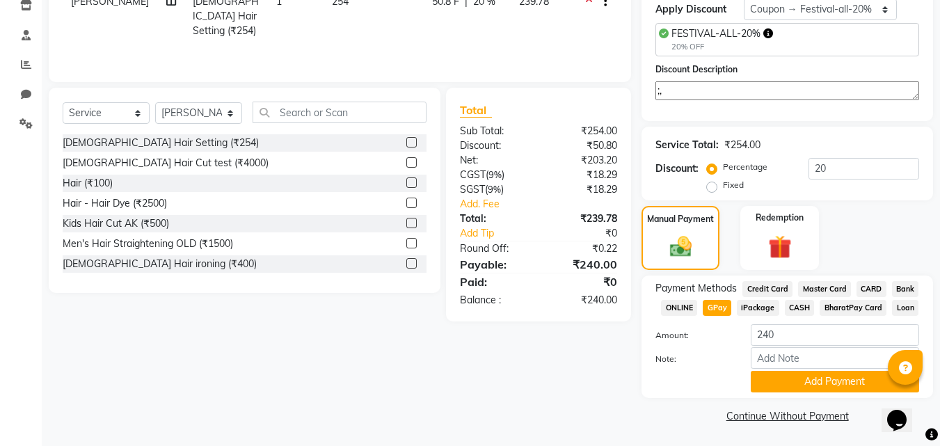
scroll to position [245, 0]
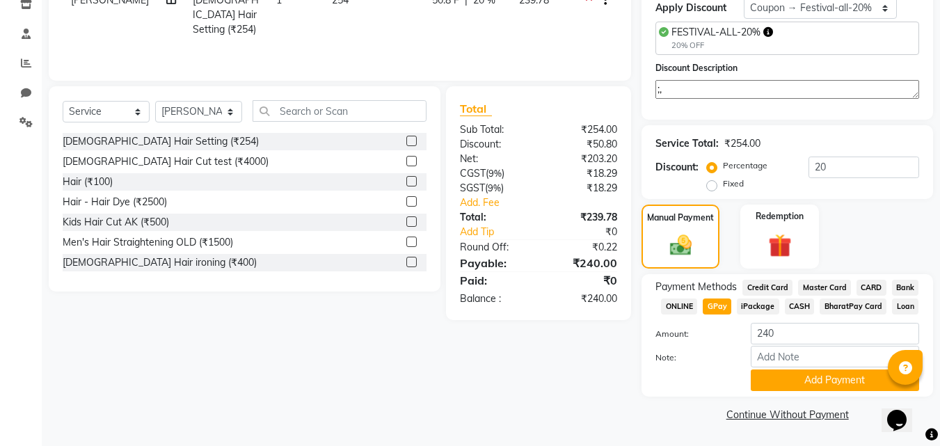
click at [830, 393] on div "Payment Methods Credit Card Master Card CARD Bank ONLINE GPay iPackage CASH Bha…" at bounding box center [788, 335] width 292 height 123
click at [829, 384] on button "Add Payment" at bounding box center [835, 381] width 168 height 22
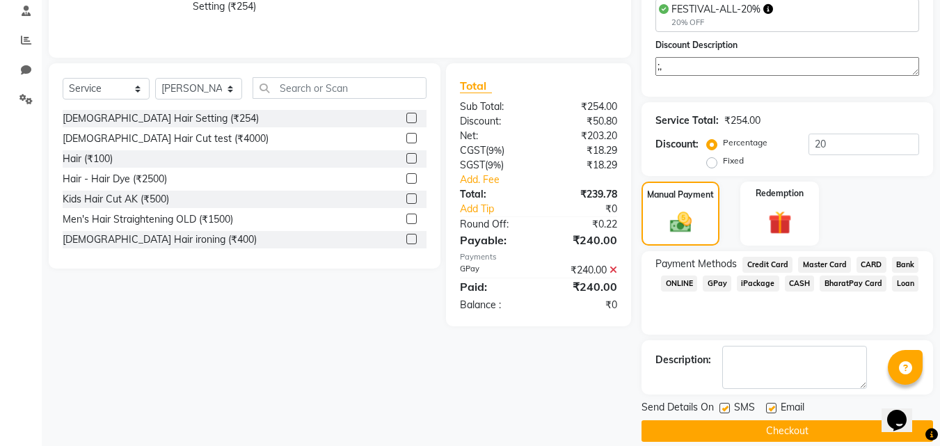
scroll to position [285, 0]
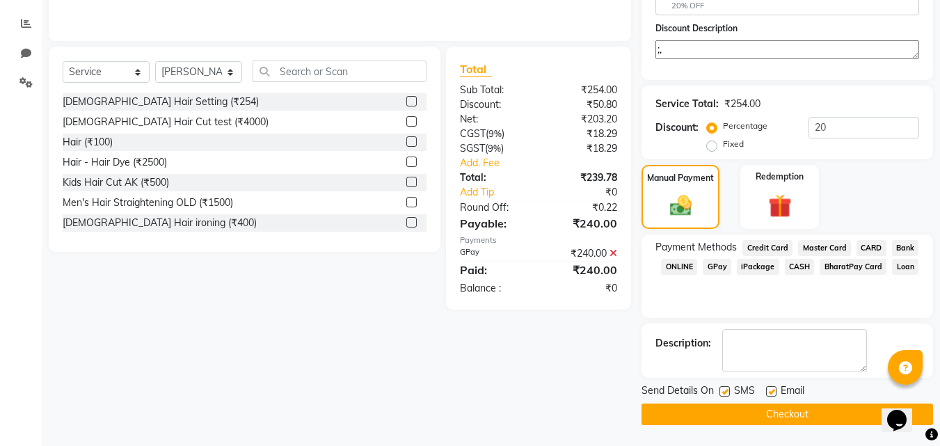
click at [783, 413] on button "Checkout" at bounding box center [788, 415] width 292 height 22
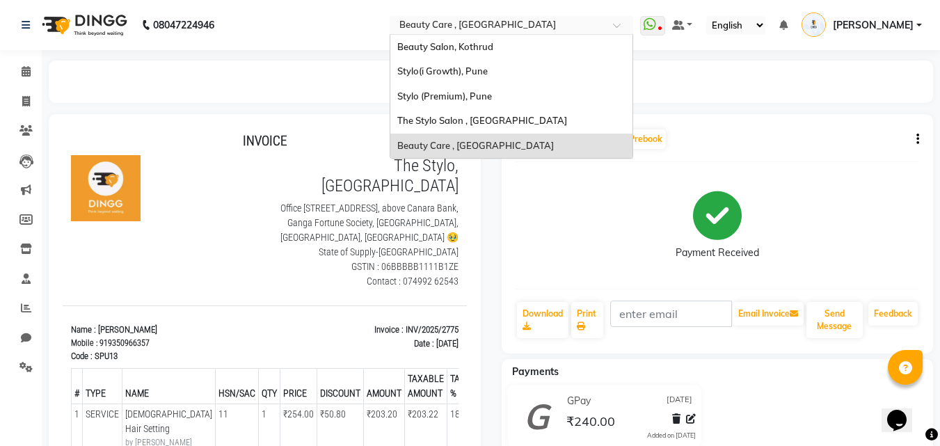
click at [429, 24] on input "text" at bounding box center [498, 26] width 202 height 14
click at [449, 73] on span "Stylo(i Growth), Pune" at bounding box center [442, 70] width 90 height 11
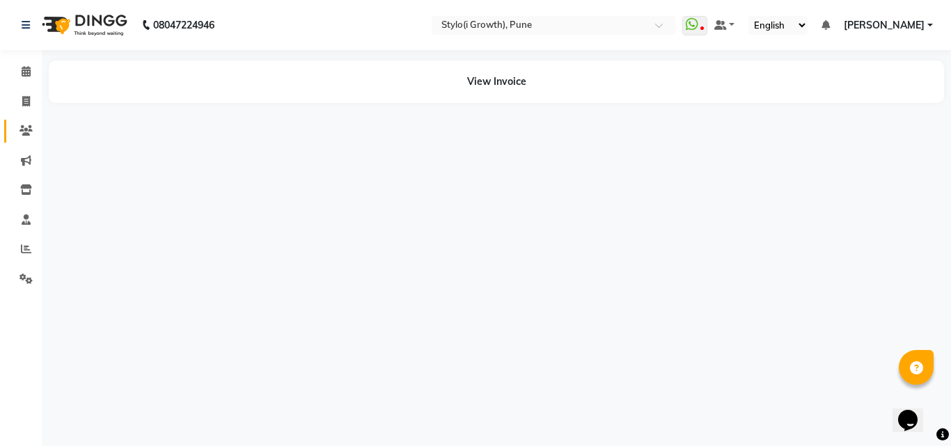
click at [24, 120] on link "Clients" at bounding box center [20, 131] width 33 height 23
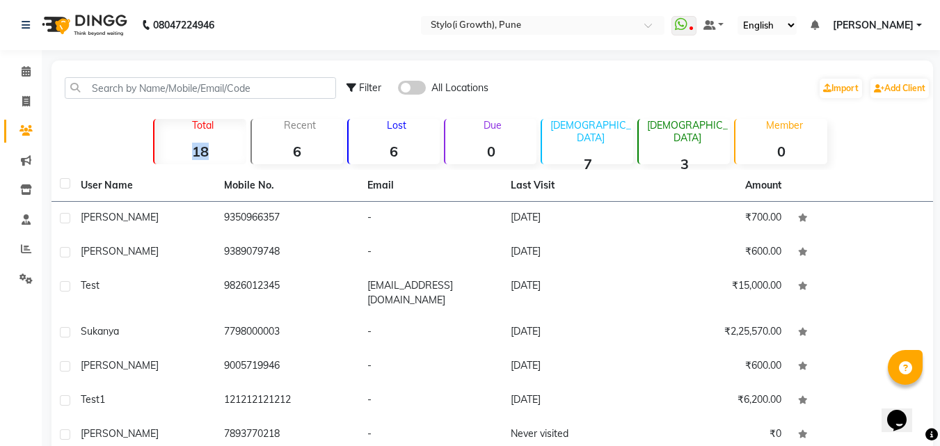
drag, startPoint x: 221, startPoint y: 150, endPoint x: 175, endPoint y: 154, distance: 46.8
click at [175, 154] on strong "18" at bounding box center [200, 151] width 91 height 17
click at [237, 114] on div "Filter All Locations Import Add Client Total 18 Recent 6 Lost 6 Due 0 Male 7 Fe…" at bounding box center [493, 346] width 882 height 571
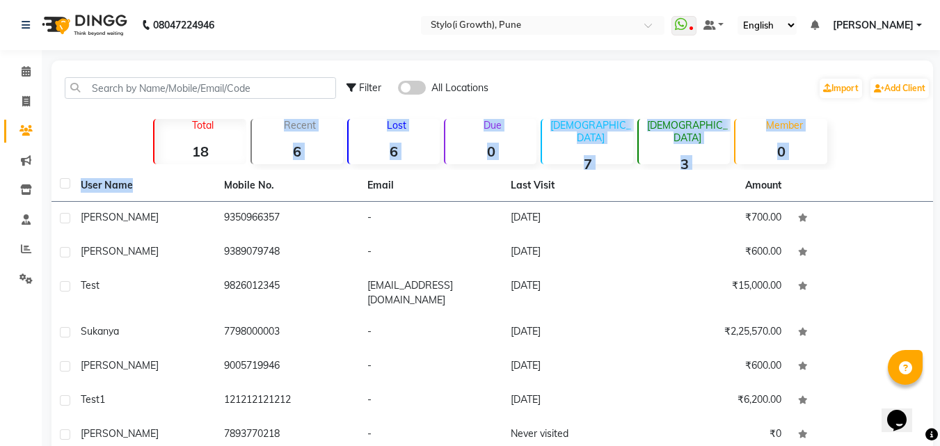
drag, startPoint x: 205, startPoint y: 175, endPoint x: 207, endPoint y: 162, distance: 12.8
click at [207, 162] on div "Filter All Locations Import Add Client Total 18 Recent 6 Lost 6 Due 0 Male 7 Fe…" at bounding box center [493, 346] width 882 height 571
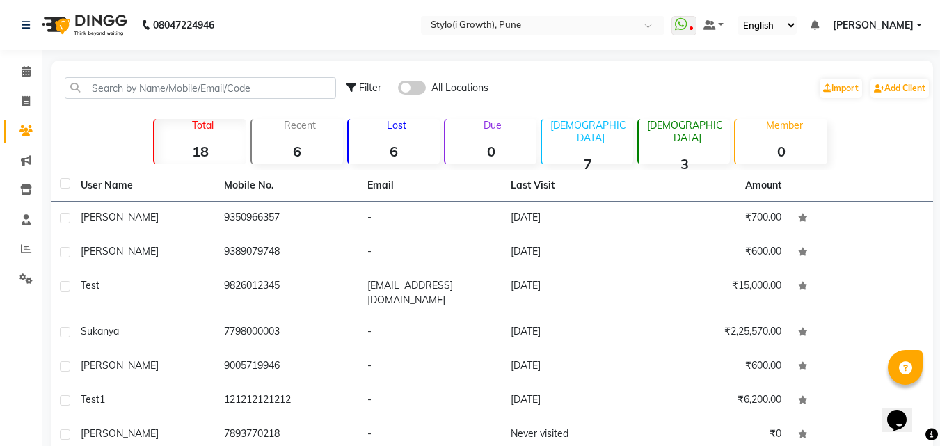
click at [368, 103] on div "Filter All Locations Import Add Client" at bounding box center [639, 88] width 584 height 44
drag, startPoint x: 313, startPoint y: 160, endPoint x: 285, endPoint y: 151, distance: 29.3
click at [285, 151] on div "Recent 6" at bounding box center [297, 141] width 93 height 45
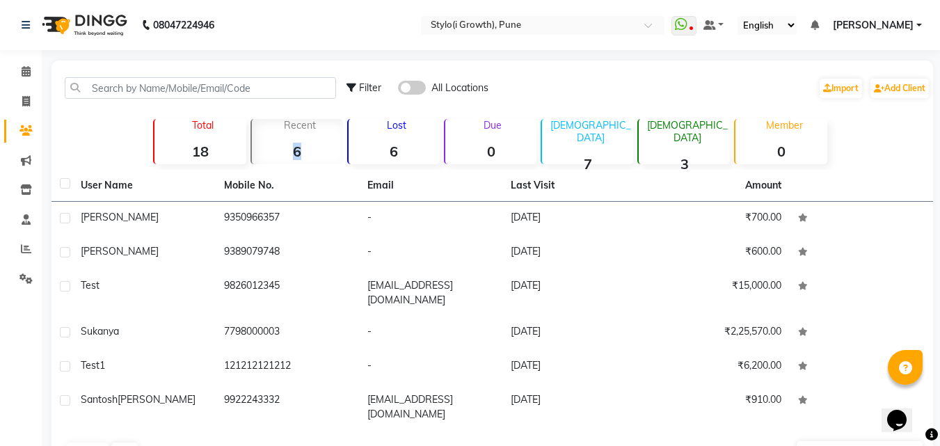
drag, startPoint x: 409, startPoint y: 134, endPoint x: 377, endPoint y: 130, distance: 31.6
click at [377, 130] on div "Lost 6" at bounding box center [393, 141] width 93 height 45
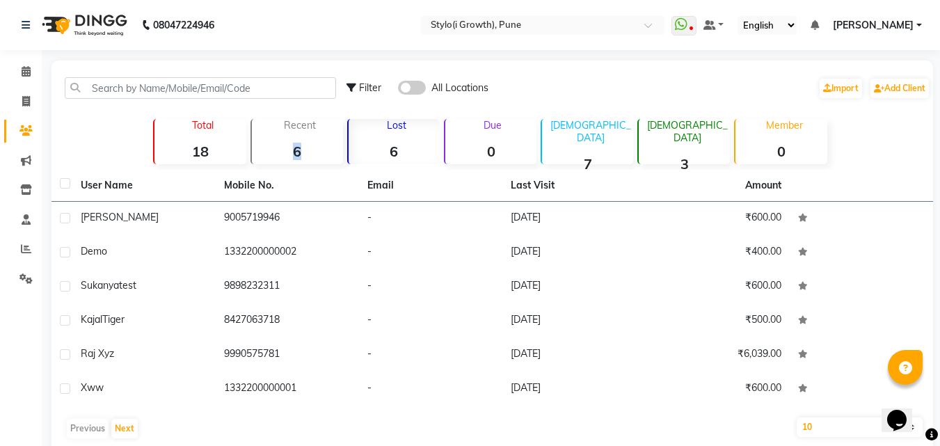
click at [397, 125] on p "Lost" at bounding box center [397, 125] width 86 height 13
drag, startPoint x: 212, startPoint y: 152, endPoint x: 179, endPoint y: 155, distance: 33.6
click at [179, 155] on strong "18" at bounding box center [200, 151] width 91 height 17
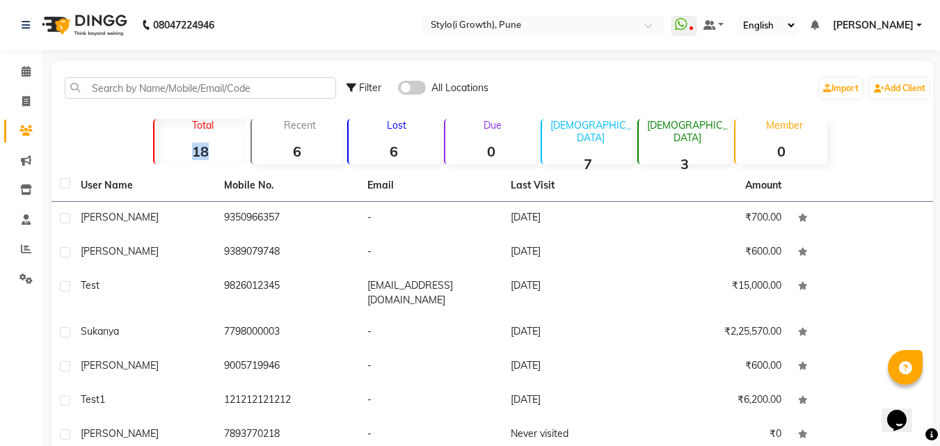
drag, startPoint x: 223, startPoint y: 135, endPoint x: 183, endPoint y: 161, distance: 47.3
click at [183, 161] on div "Total 18" at bounding box center [199, 141] width 93 height 45
drag, startPoint x: 609, startPoint y: 152, endPoint x: 561, endPoint y: 162, distance: 49.0
click at [561, 162] on div "Male 7" at bounding box center [587, 141] width 93 height 45
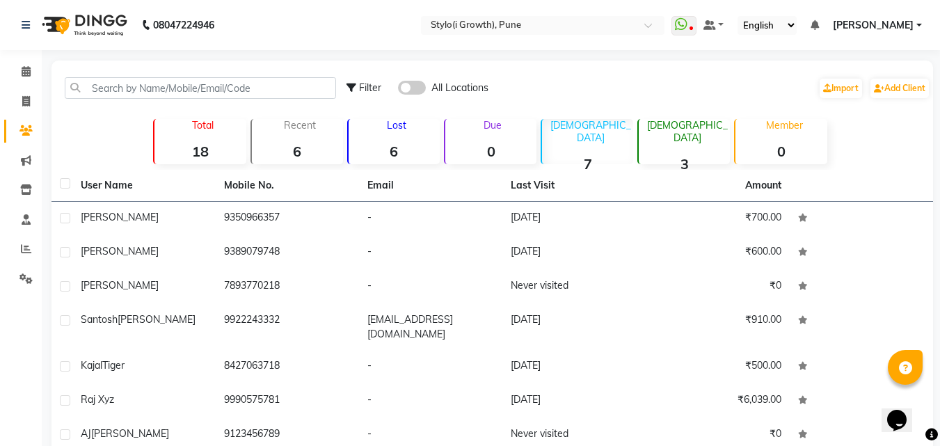
drag, startPoint x: 705, startPoint y: 144, endPoint x: 650, endPoint y: 166, distance: 59.1
click at [650, 166] on div "Filter All Locations Import Add Client Total 18 Recent 6 Lost 6 Due 0 Male 7 Fe…" at bounding box center [493, 276] width 882 height 431
click at [490, 127] on p "Due" at bounding box center [492, 125] width 88 height 13
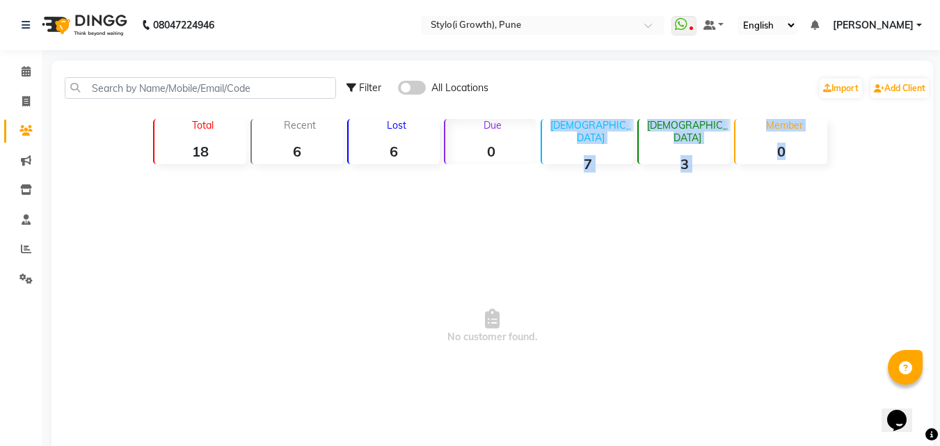
drag, startPoint x: 499, startPoint y: 141, endPoint x: 468, endPoint y: 172, distance: 44.3
click at [468, 172] on div "Filter All Locations Import Add Client Total 18 Recent 6 Lost 6 Due 0 Male 7 Fe…" at bounding box center [493, 286] width 882 height 450
click at [21, 161] on icon at bounding box center [26, 160] width 10 height 10
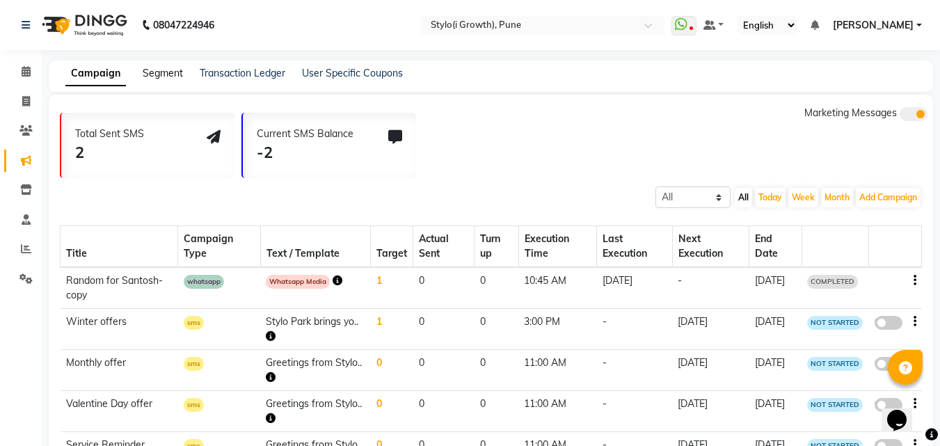
click at [157, 75] on link "Segment" at bounding box center [163, 73] width 40 height 13
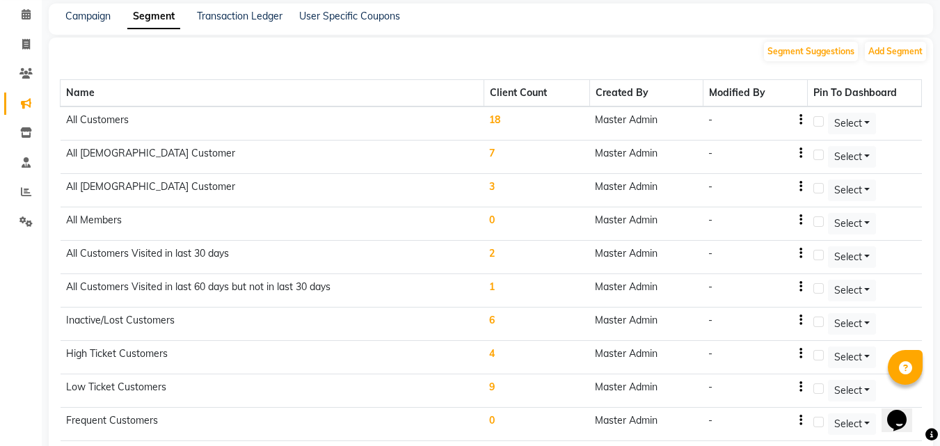
scroll to position [72, 0]
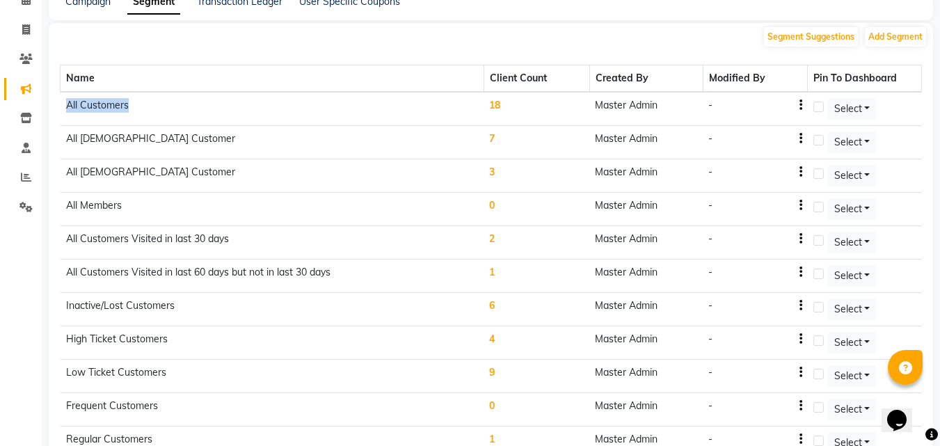
drag, startPoint x: 134, startPoint y: 110, endPoint x: 62, endPoint y: 110, distance: 71.7
click at [62, 110] on td "All Customers" at bounding box center [273, 109] width 424 height 34
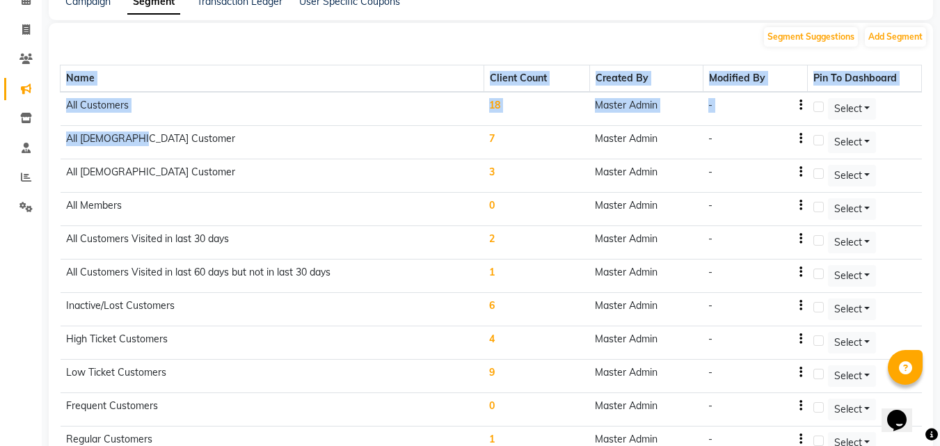
drag, startPoint x: 139, startPoint y: 141, endPoint x: 47, endPoint y: 141, distance: 91.2
click at [47, 141] on main "Campaign Segment Transaction Ledger User Specific Coupons Segment Suggestions A…" at bounding box center [491, 307] width 899 height 637
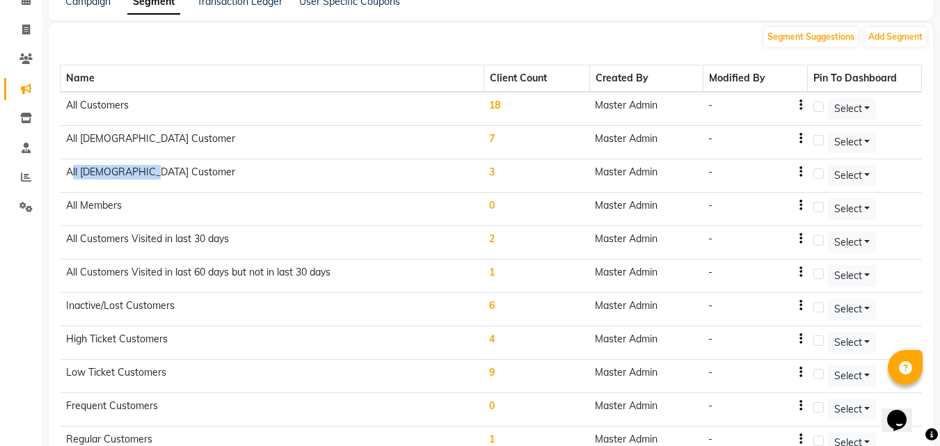
drag, startPoint x: 150, startPoint y: 163, endPoint x: 72, endPoint y: 178, distance: 78.8
click at [72, 178] on td "All Female Customer" at bounding box center [273, 175] width 424 height 33
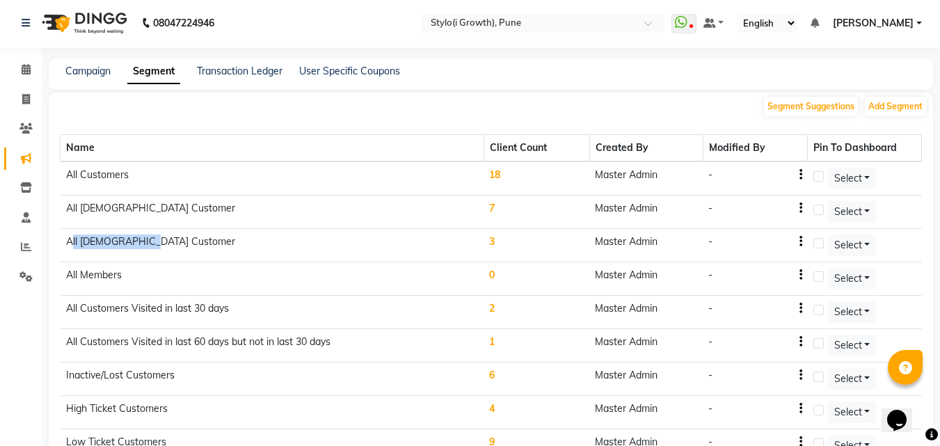
scroll to position [0, 0]
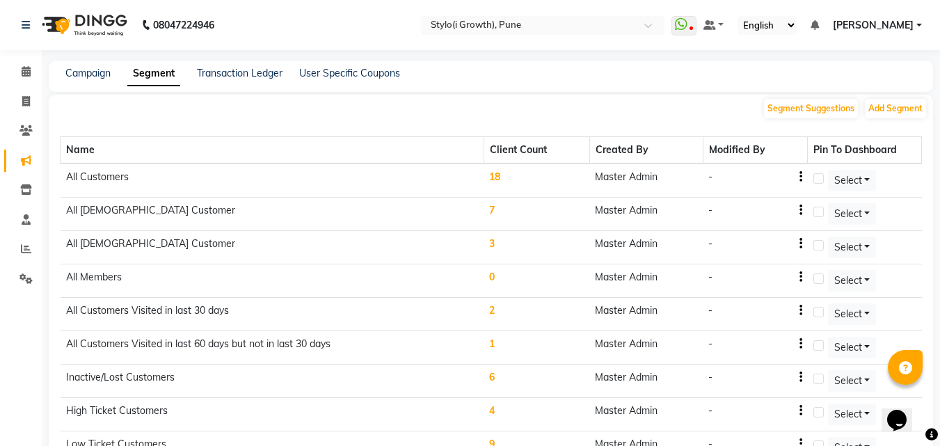
click at [117, 140] on th "Name" at bounding box center [273, 150] width 424 height 27
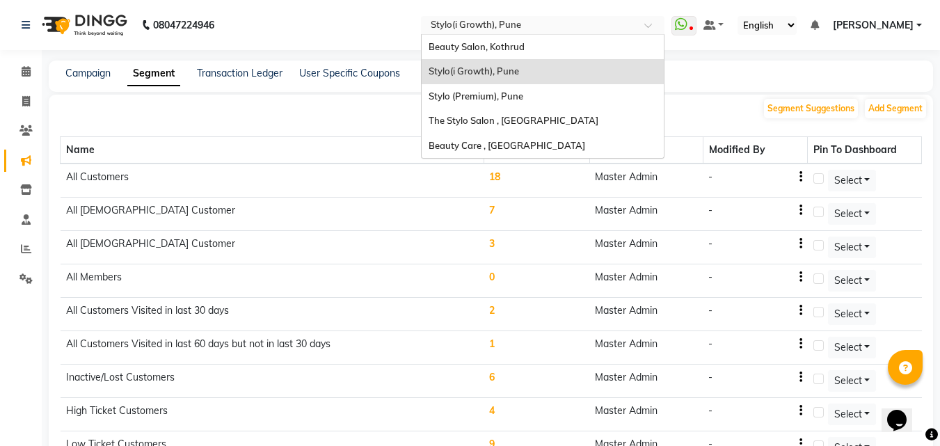
click at [497, 25] on input "text" at bounding box center [529, 26] width 202 height 14
click at [487, 112] on div "The Stylo Salon , [GEOGRAPHIC_DATA]" at bounding box center [543, 121] width 242 height 25
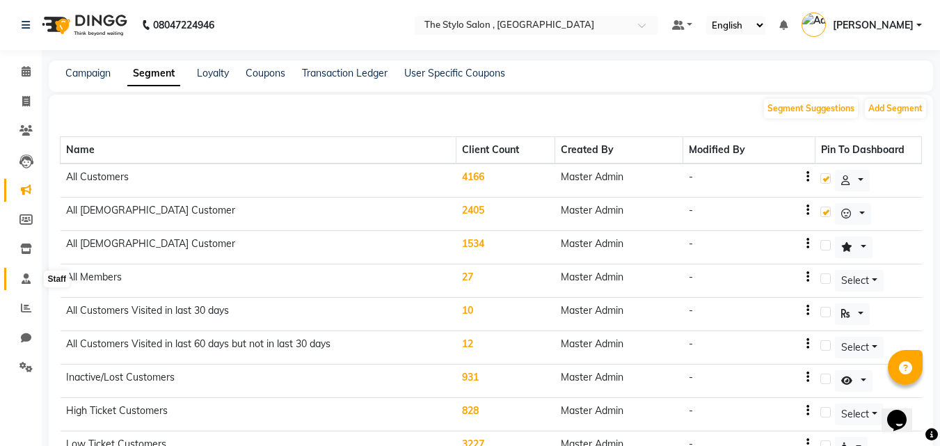
click at [23, 283] on icon at bounding box center [26, 279] width 9 height 10
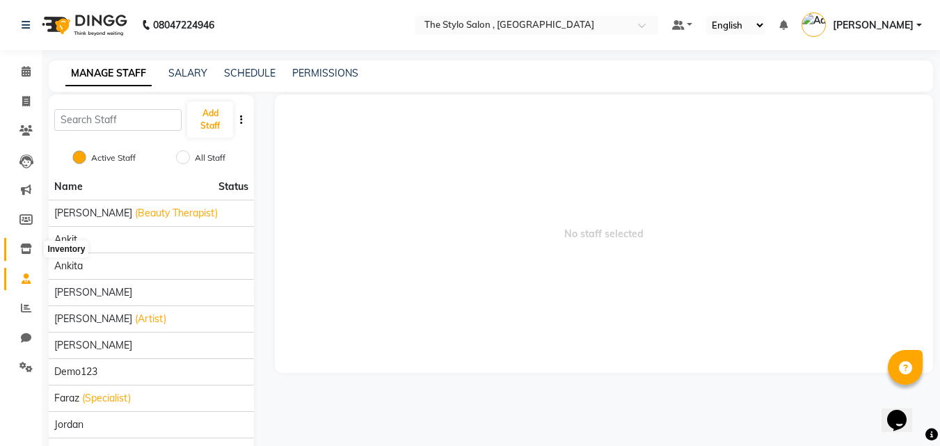
click at [22, 249] on icon at bounding box center [26, 249] width 12 height 10
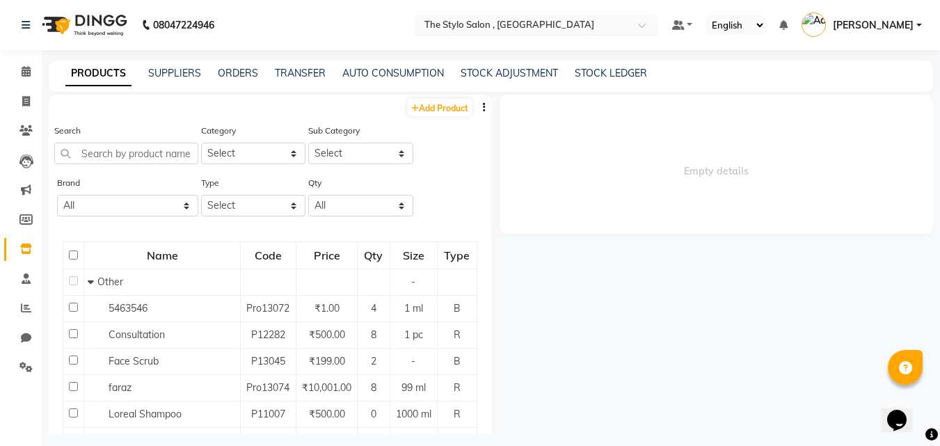
click at [503, 25] on input "text" at bounding box center [523, 26] width 202 height 14
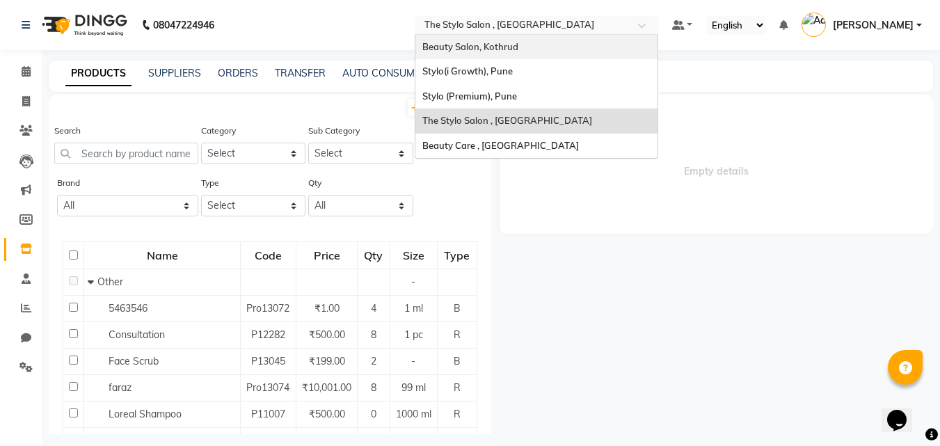
click at [478, 50] on span "Beauty Salon, Kothrud" at bounding box center [471, 46] width 96 height 11
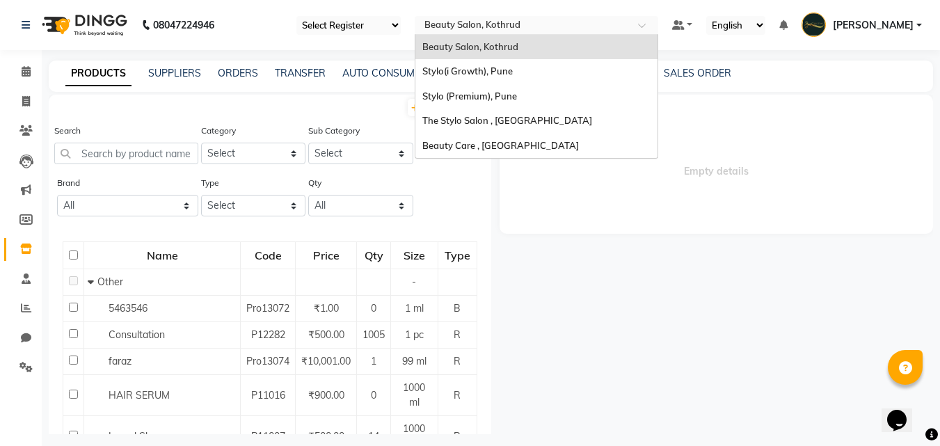
click at [486, 26] on input "text" at bounding box center [523, 26] width 202 height 14
click at [500, 113] on div "The Stylo Salon , Mumbai" at bounding box center [537, 121] width 242 height 25
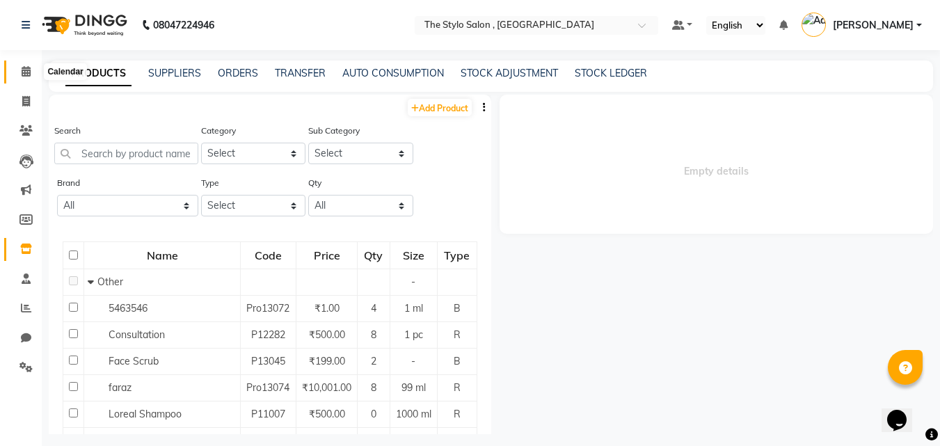
click at [23, 69] on icon at bounding box center [26, 71] width 9 height 10
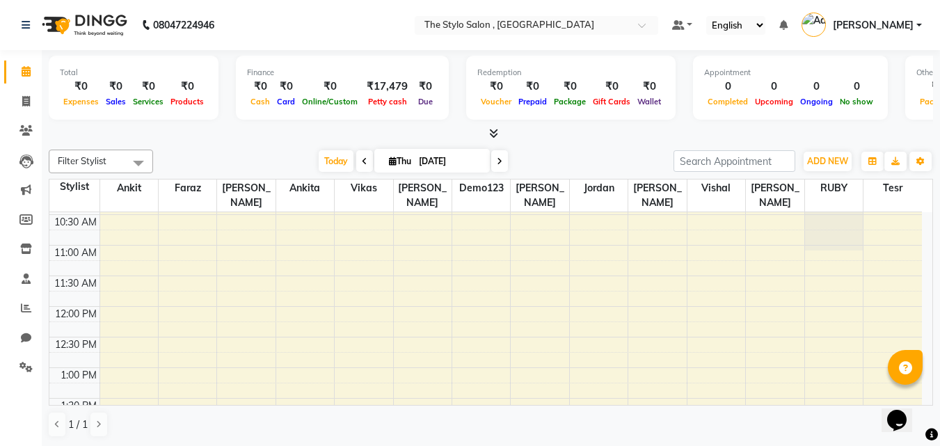
scroll to position [152, 0]
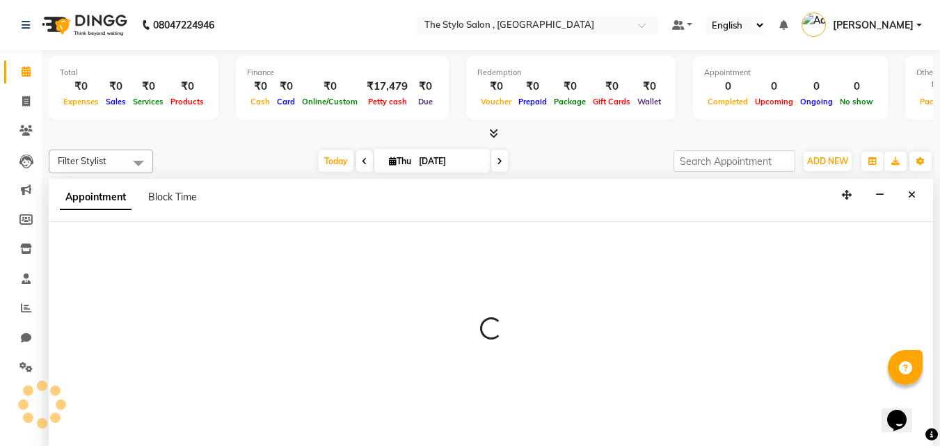
scroll to position [1, 0]
select select "18328"
select select "tentative"
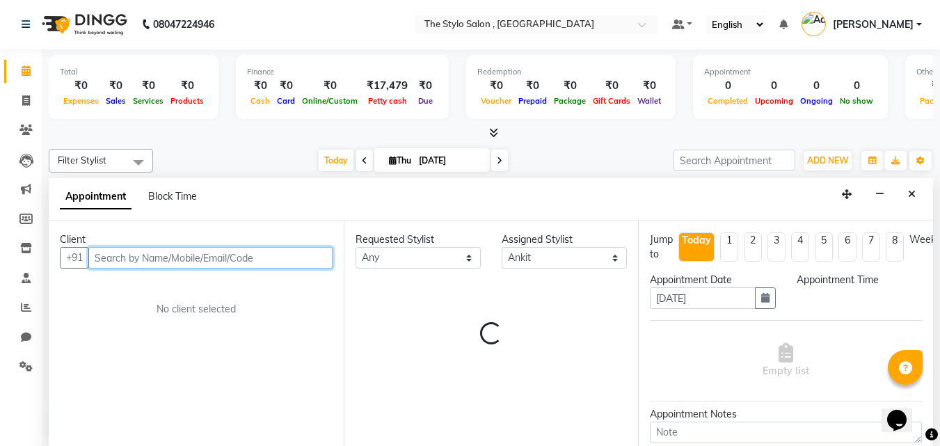
select select "690"
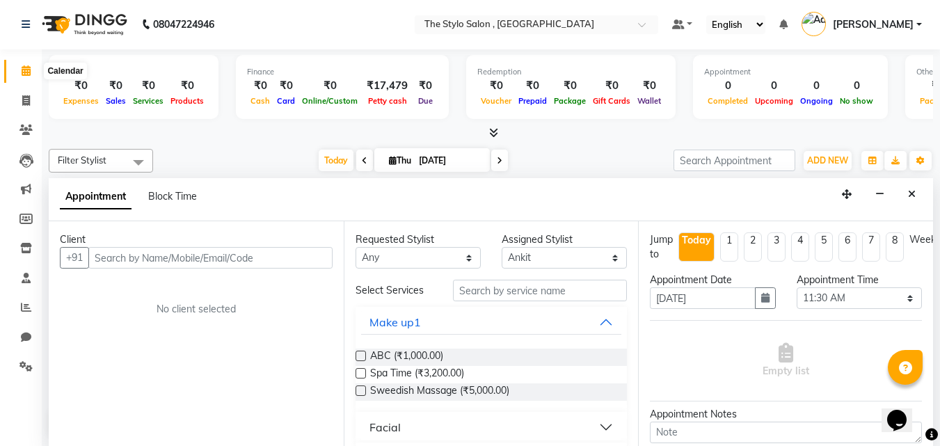
click at [25, 72] on icon at bounding box center [26, 70] width 9 height 10
click at [910, 197] on icon "Close" at bounding box center [912, 194] width 8 height 10
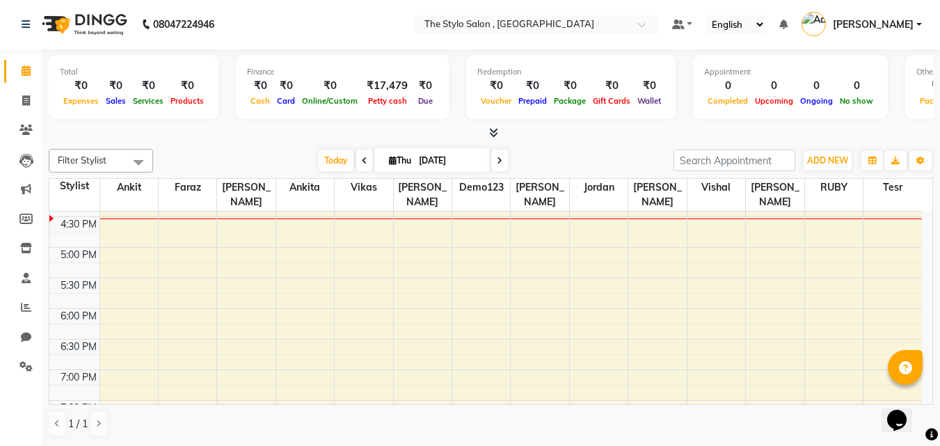
scroll to position [492, 0]
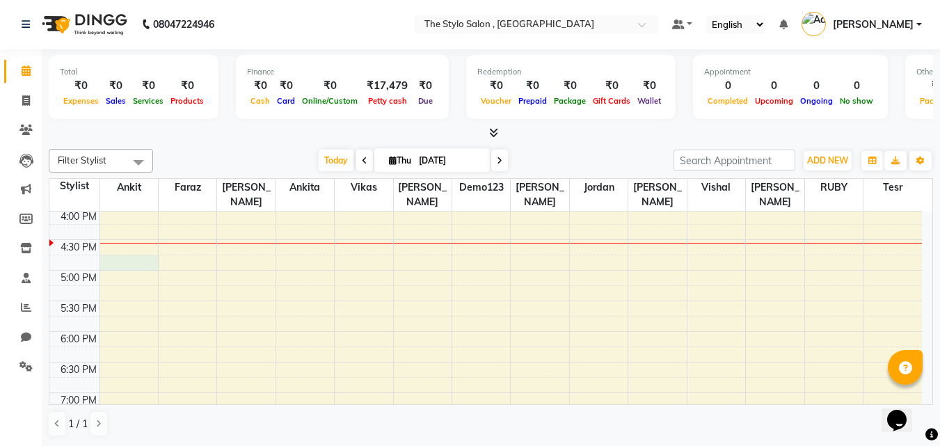
click at [123, 256] on div "8:00 AM 8:30 AM 9:00 AM 9:30 AM 10:00 AM 10:30 AM 11:00 AM 11:30 AM 12:00 PM 12…" at bounding box center [485, 178] width 873 height 918
select select "18328"
select select "1005"
select select "tentative"
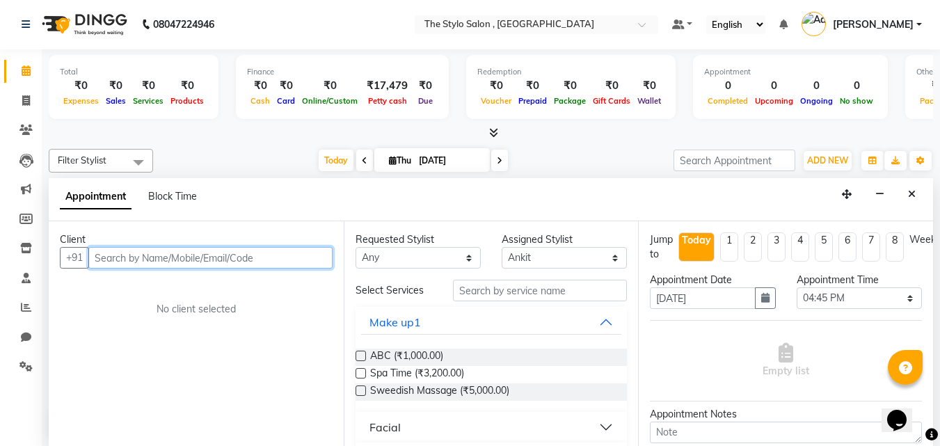
click at [122, 260] on input "text" at bounding box center [210, 258] width 244 height 22
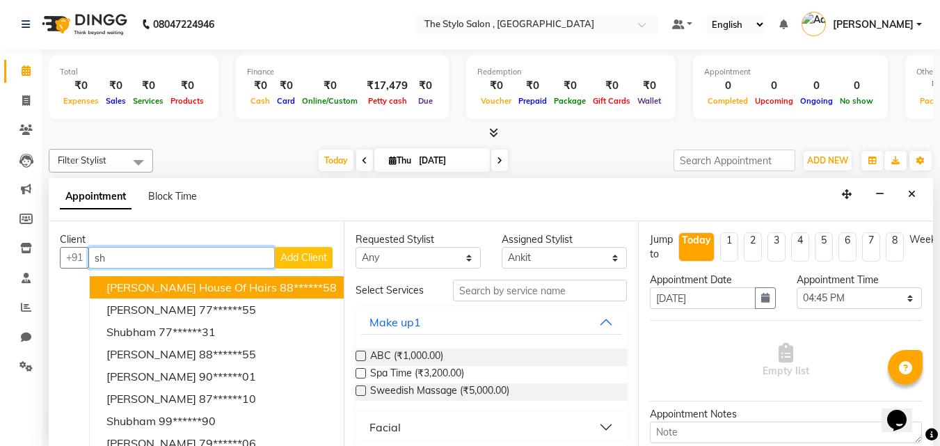
type input "s"
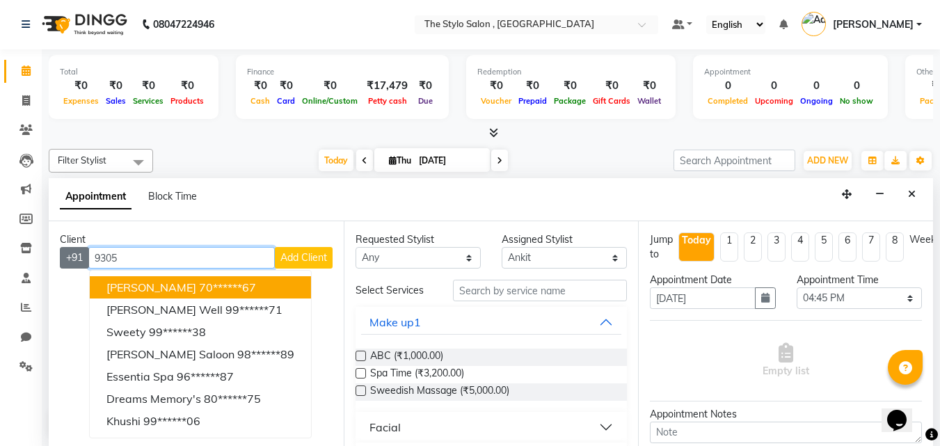
drag, startPoint x: 122, startPoint y: 255, endPoint x: 66, endPoint y: 265, distance: 56.4
click at [66, 265] on div "+91 9305 Atik Vohra 70******67 Mukul Pawar Well 99******71 sweety 99******38 Ma…" at bounding box center [196, 258] width 273 height 22
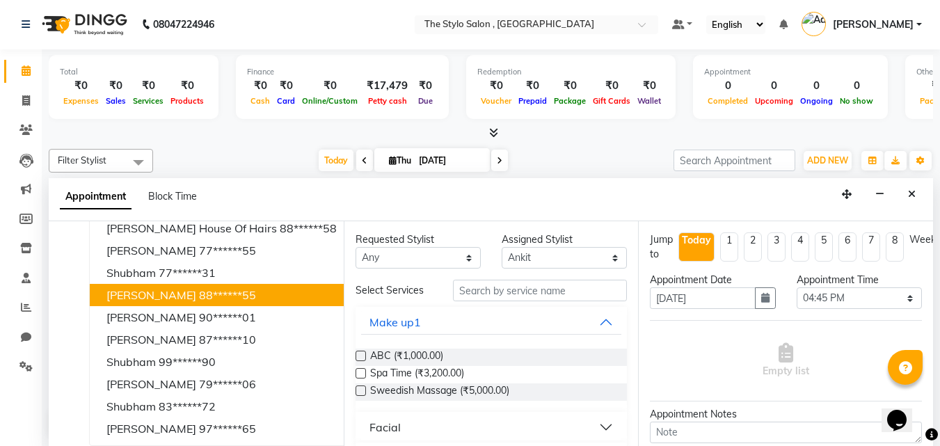
scroll to position [0, 0]
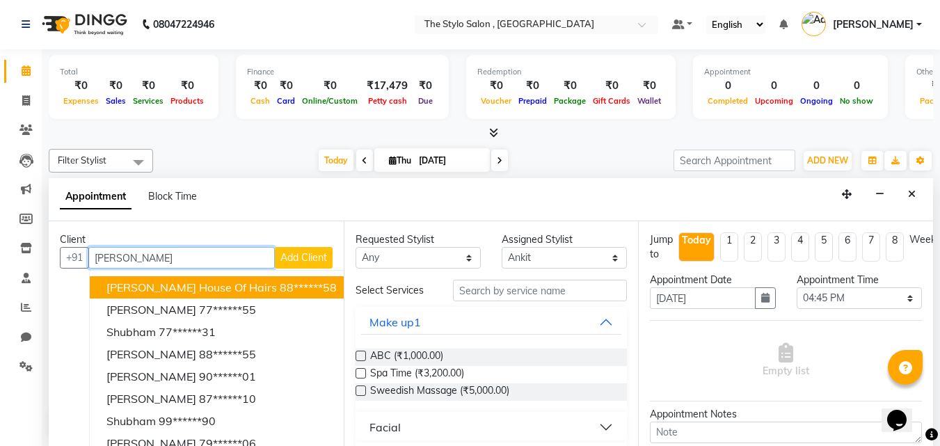
drag, startPoint x: 138, startPoint y: 258, endPoint x: 41, endPoint y: 275, distance: 98.2
click at [41, 275] on app-home "08047224946 Select Location × The Stylo Salon , Mumbai Default Panel My Panel E…" at bounding box center [470, 222] width 940 height 447
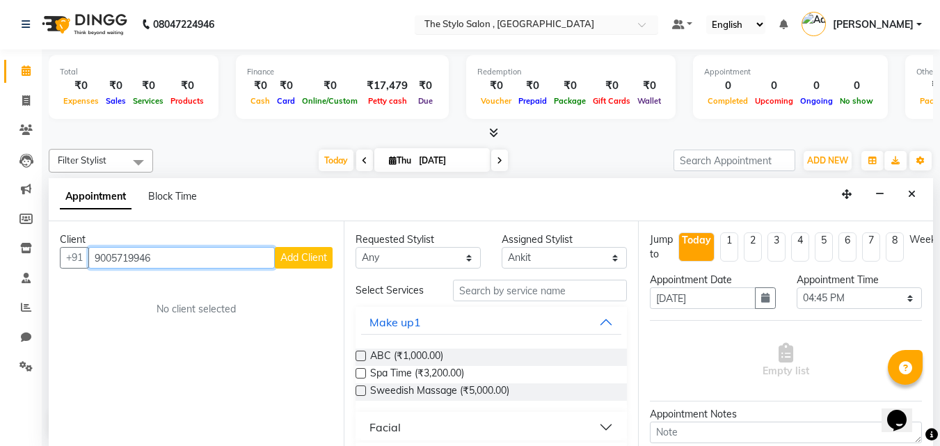
type input "9005719946"
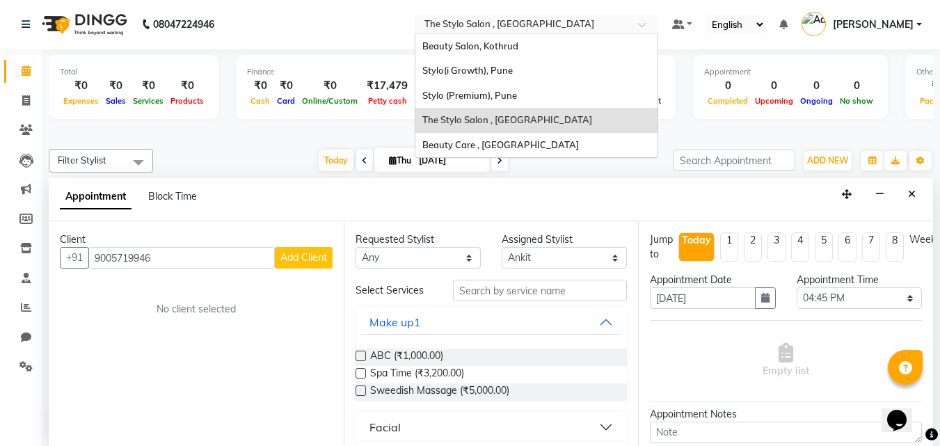
click at [606, 21] on input "text" at bounding box center [523, 26] width 202 height 14
click at [527, 147] on span "Beauty Care , [GEOGRAPHIC_DATA]" at bounding box center [501, 144] width 157 height 11
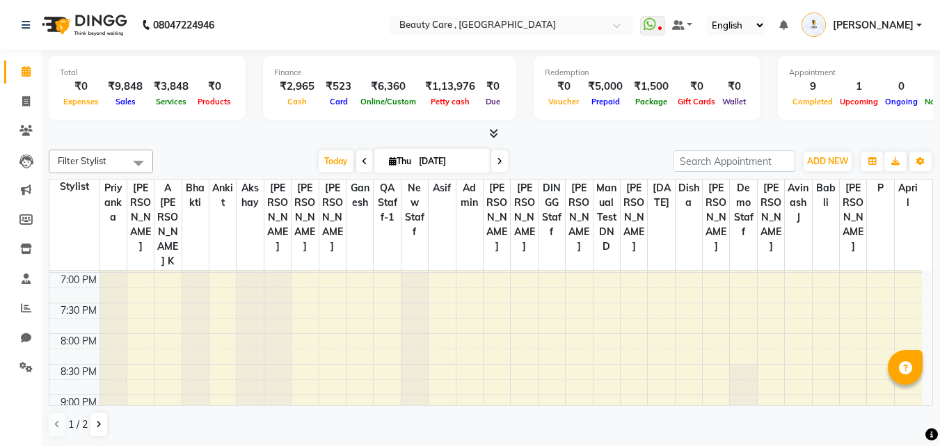
scroll to position [830, 0]
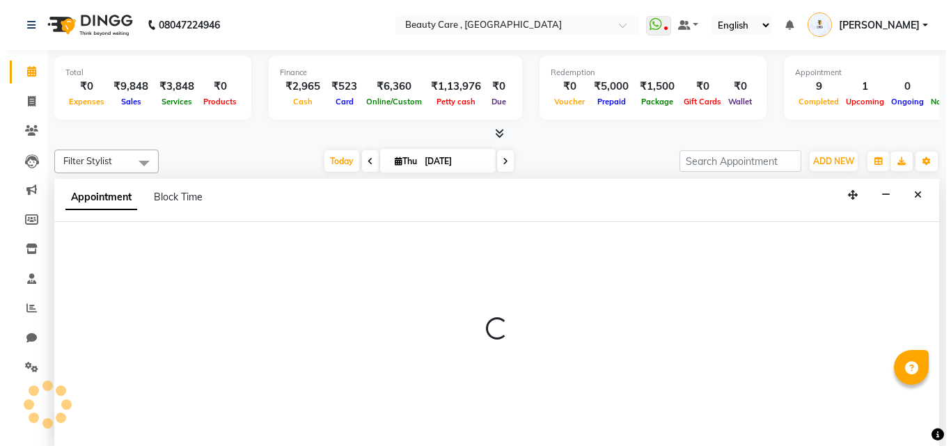
scroll to position [1, 0]
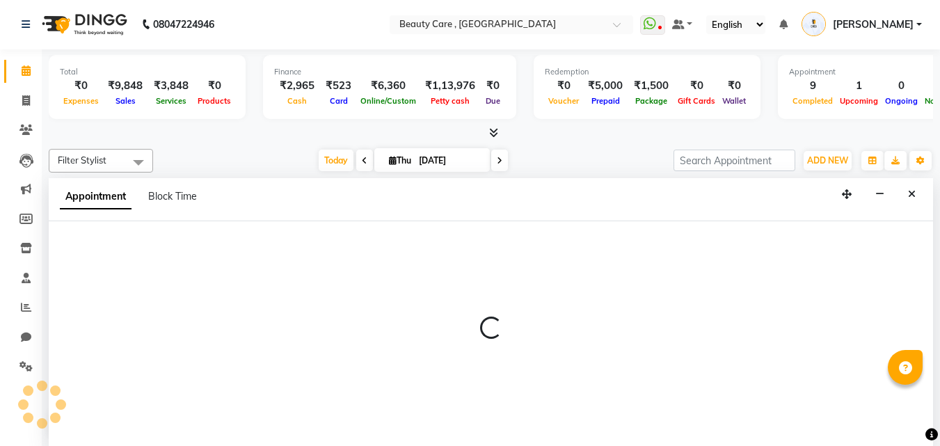
select select "1777"
select select "tentative"
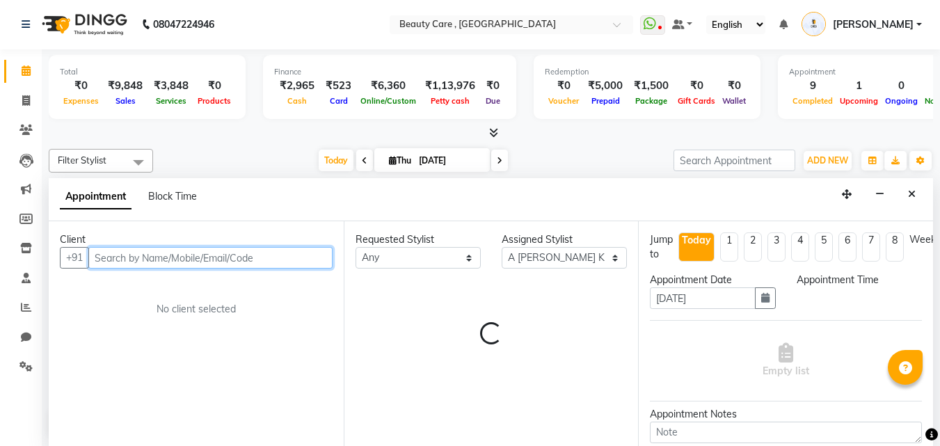
select select "1230"
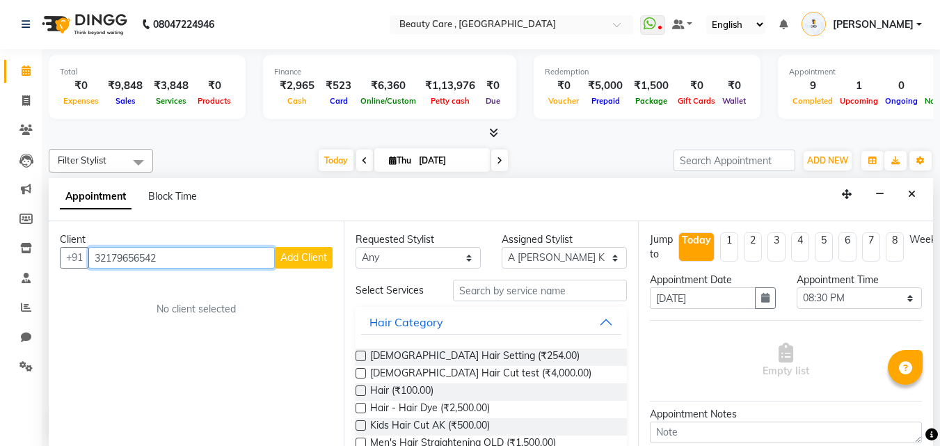
type input "32179656542"
drag, startPoint x: 228, startPoint y: 314, endPoint x: 145, endPoint y: 310, distance: 82.9
click at [145, 310] on div "No client selected" at bounding box center [196, 309] width 206 height 15
click at [306, 265] on button "Add Client" at bounding box center [304, 258] width 58 height 22
select select "22"
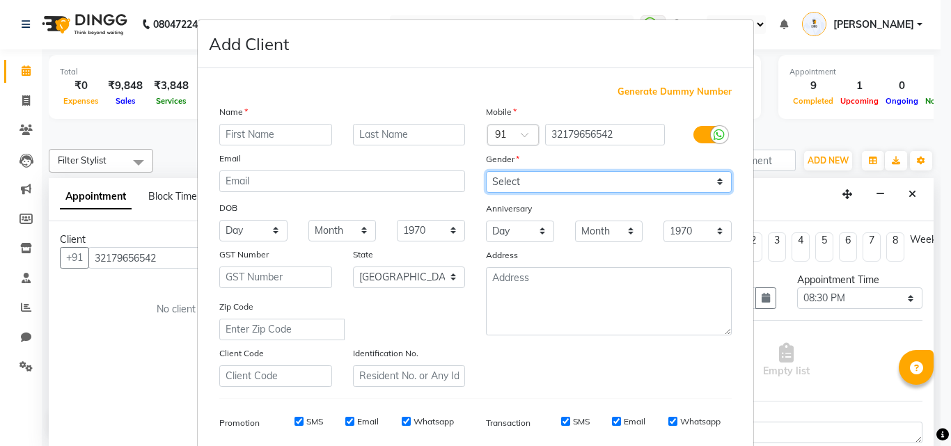
click at [515, 178] on select "Select Male Female Other Prefer Not To Say" at bounding box center [609, 182] width 246 height 22
click at [176, 112] on ngb-modal-window "Add Client Generate Dummy Number Name Email DOB Day 01 02 03 04 05 06 07 08 09 …" at bounding box center [475, 223] width 951 height 446
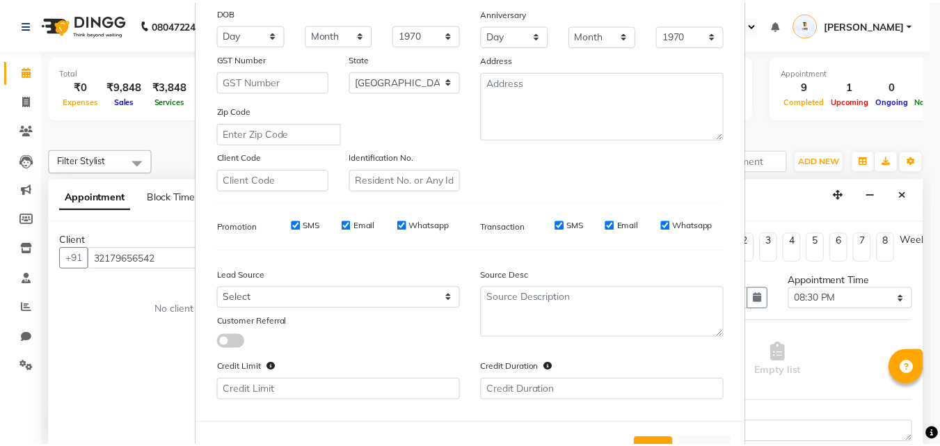
scroll to position [248, 0]
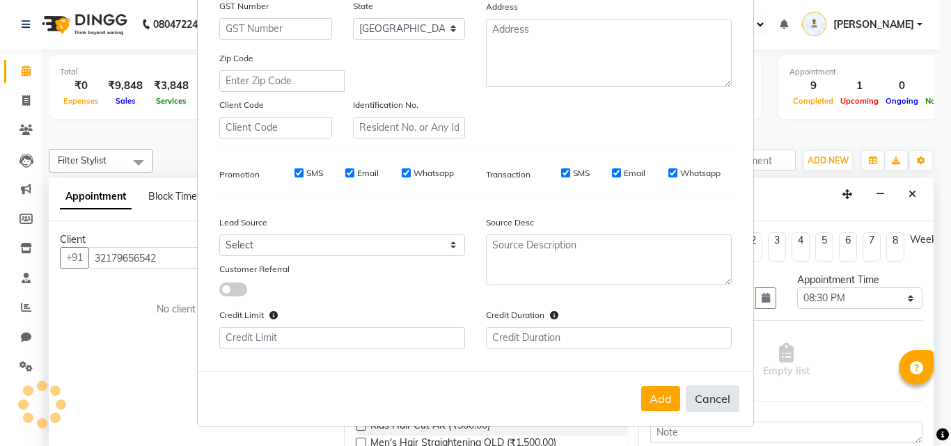
click at [707, 397] on button "Cancel" at bounding box center [713, 399] width 54 height 26
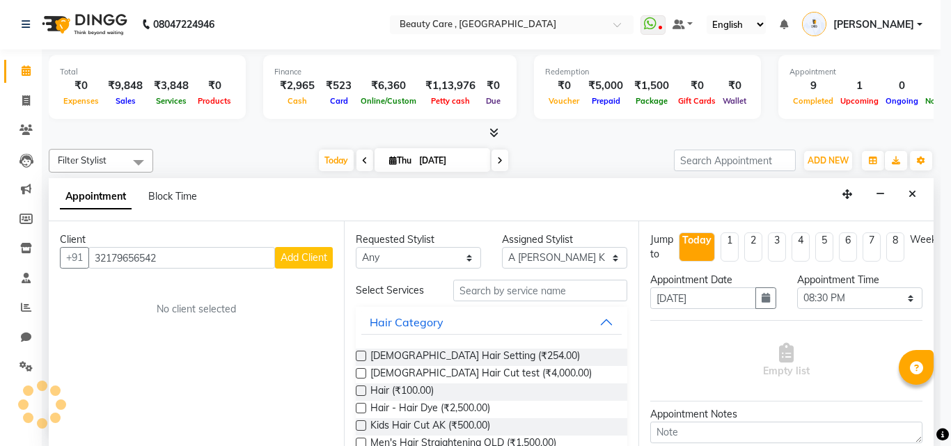
select select
select select "null"
select select
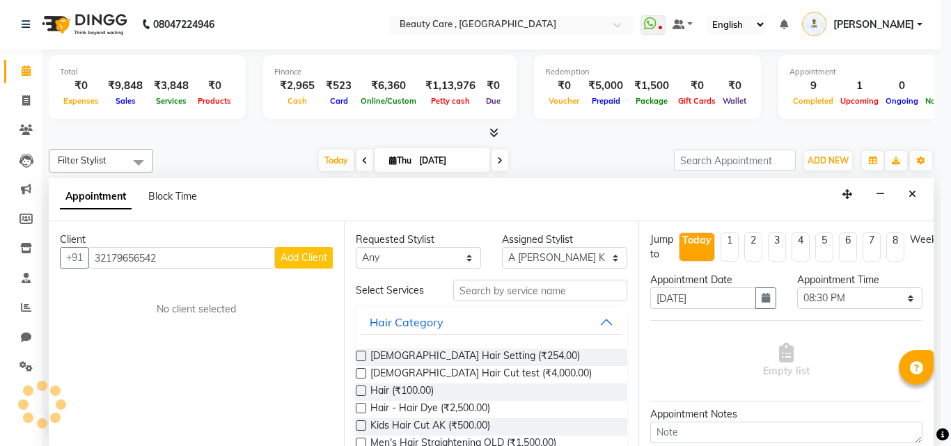
select select
checkbox input "false"
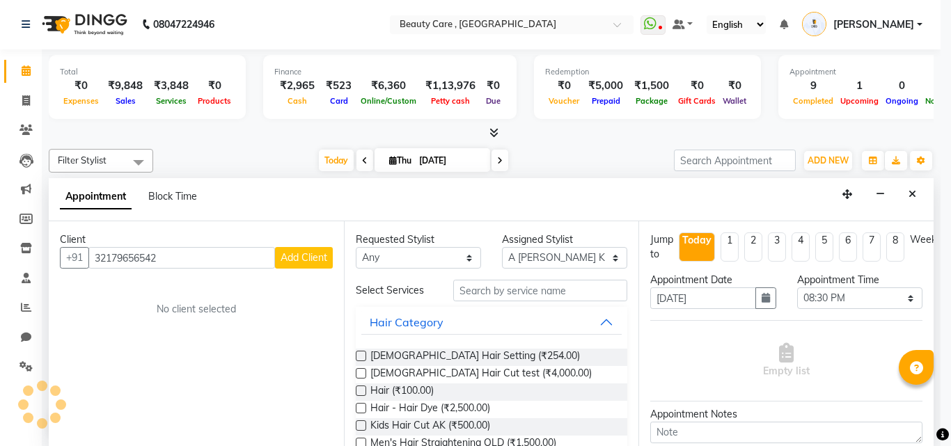
checkbox input "false"
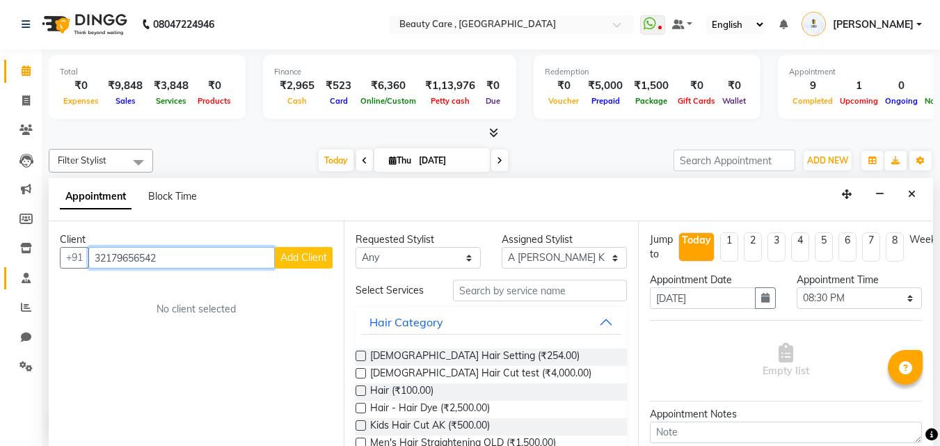
drag, startPoint x: 161, startPoint y: 257, endPoint x: 17, endPoint y: 267, distance: 144.4
click at [17, 267] on app-home "08047224946 Select Location × Beauty Care , Kandivali East WhatsApp Status ✕ St…" at bounding box center [470, 222] width 940 height 447
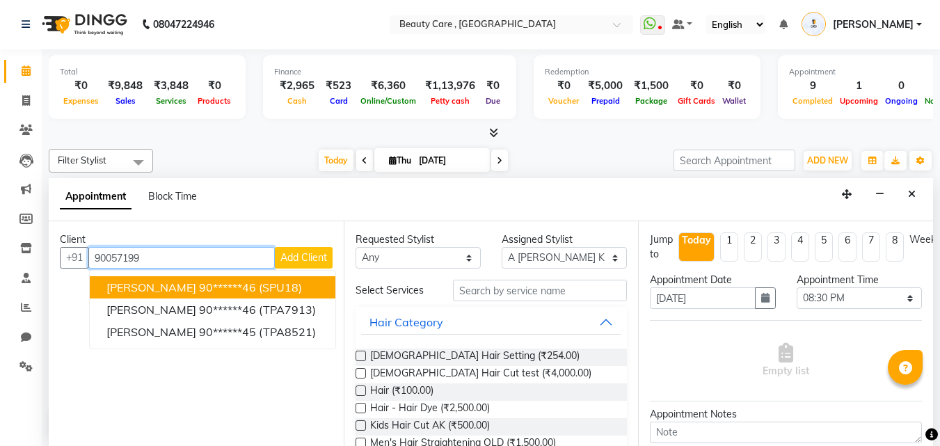
click at [136, 284] on span "aayush" at bounding box center [151, 288] width 90 height 14
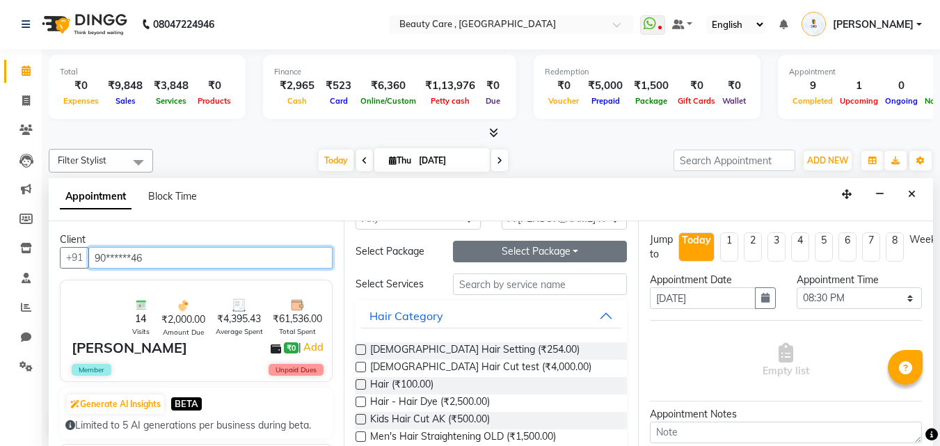
scroll to position [159, 0]
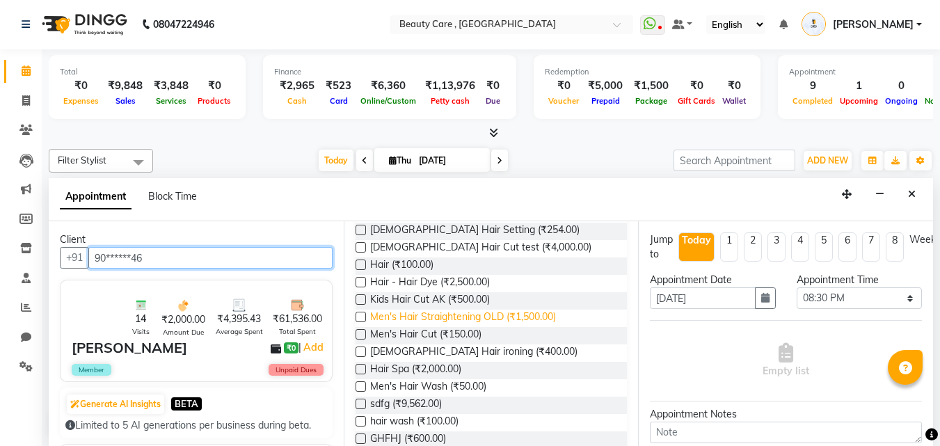
type input "90******46"
click at [415, 313] on span "Men's Hair Straightening OLD (₹1,500.00)" at bounding box center [463, 318] width 186 height 17
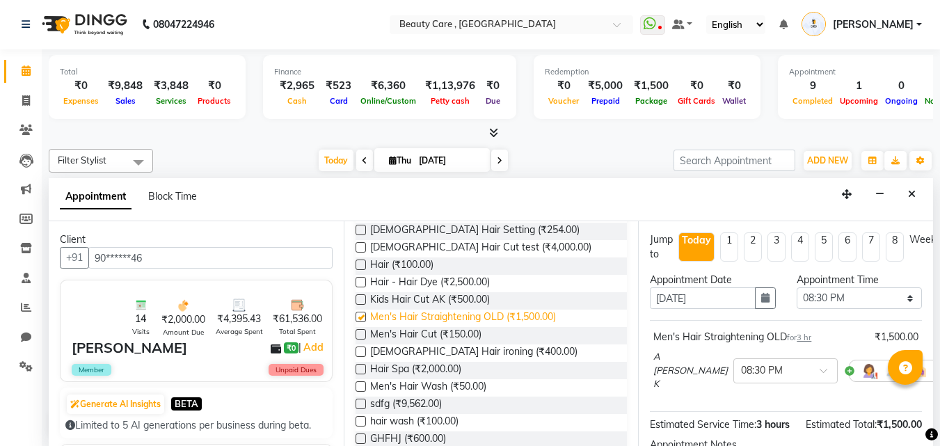
checkbox input "false"
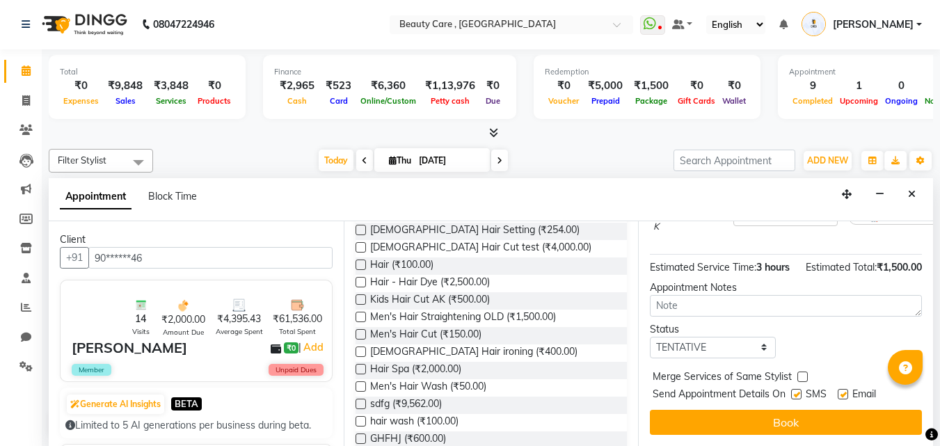
scroll to position [182, 0]
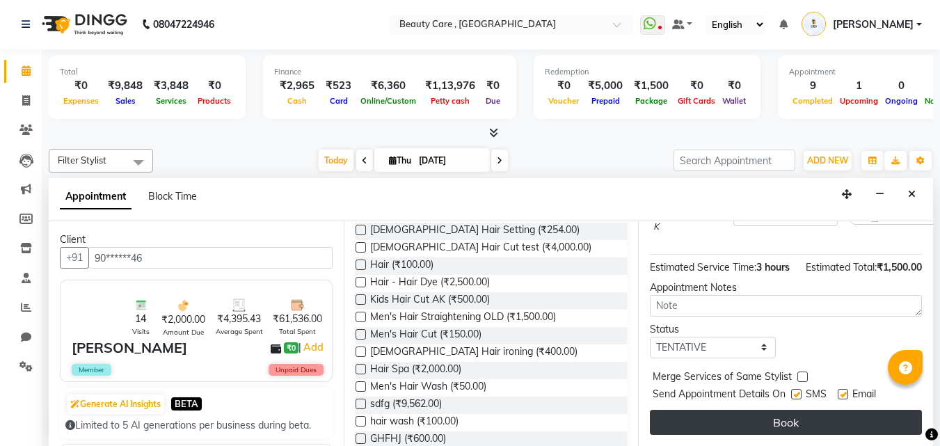
click at [758, 410] on button "Book" at bounding box center [786, 422] width 272 height 25
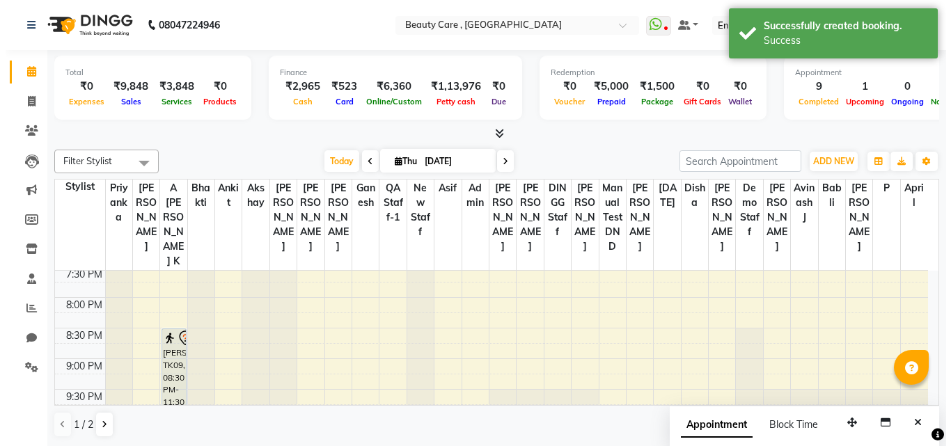
scroll to position [1, 0]
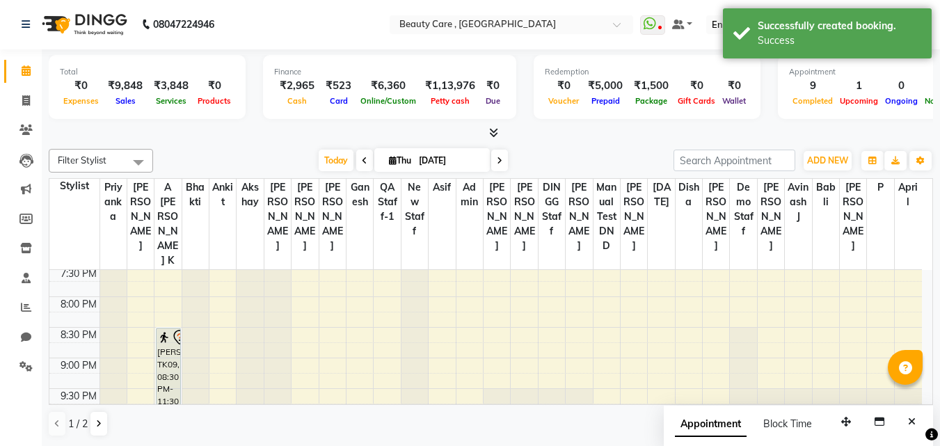
click at [173, 330] on icon at bounding box center [179, 337] width 17 height 17
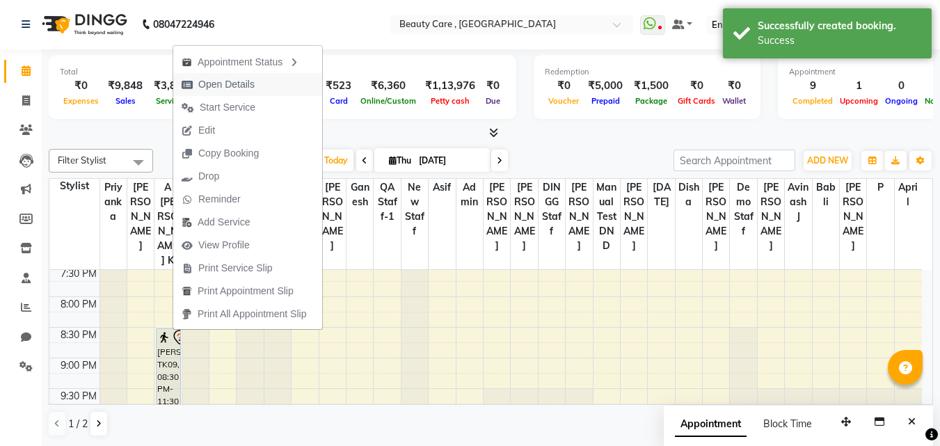
click at [242, 86] on span "Open Details" at bounding box center [226, 84] width 56 height 15
select select "7"
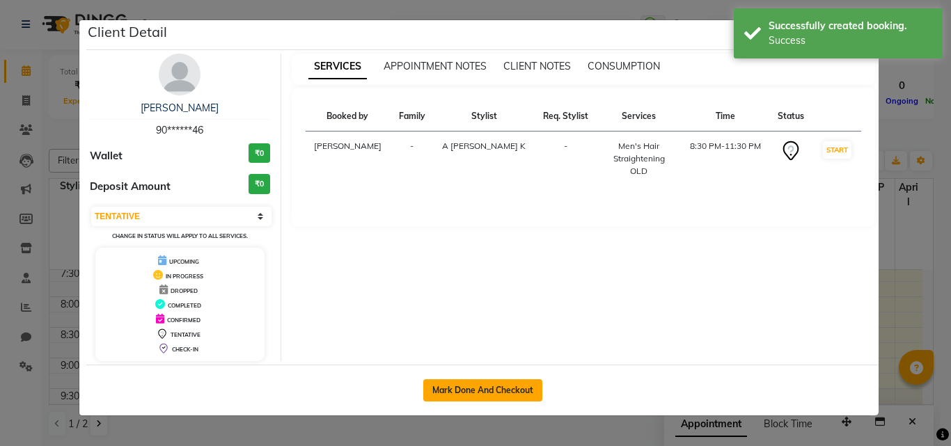
click at [489, 396] on button "Mark Done And Checkout" at bounding box center [482, 390] width 119 height 22
select select "service"
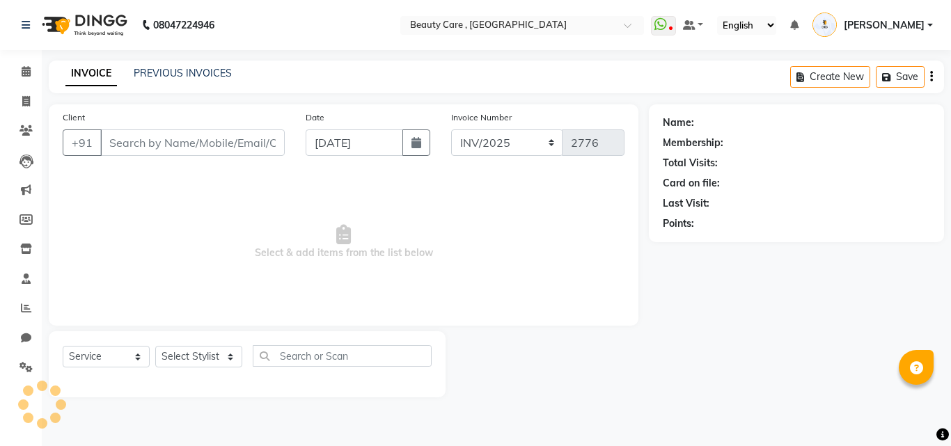
type input "90******46"
select select "1777"
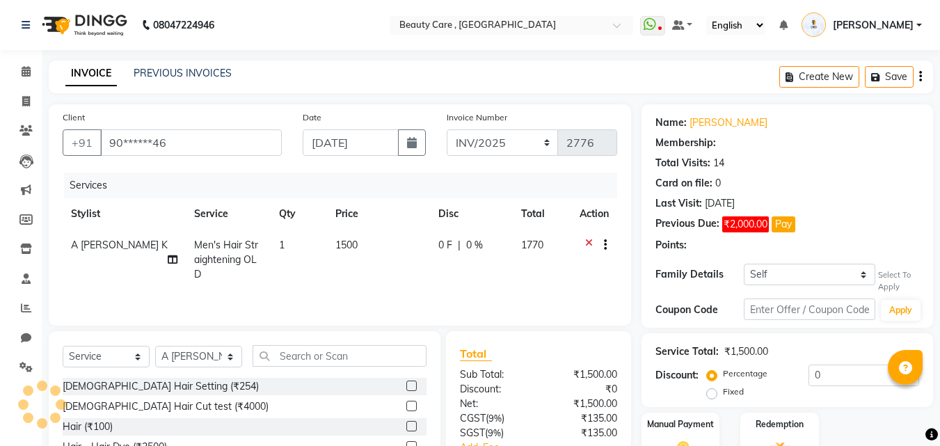
type input "20"
select select "3: Object"
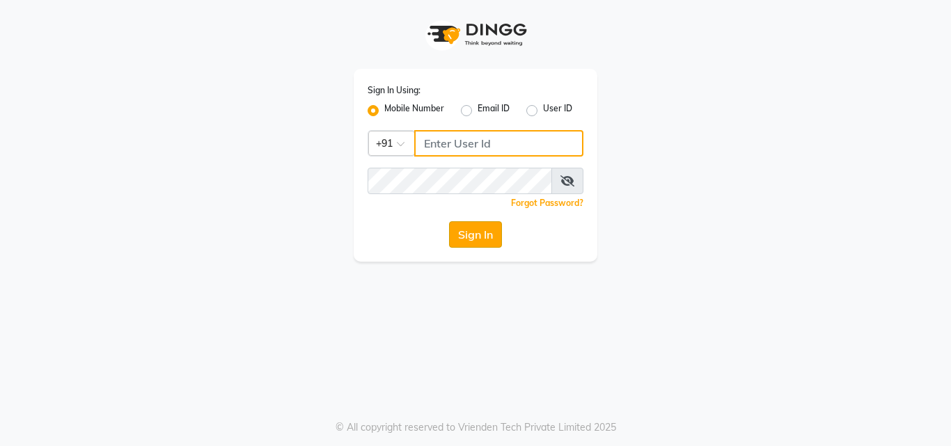
type input "9005719946"
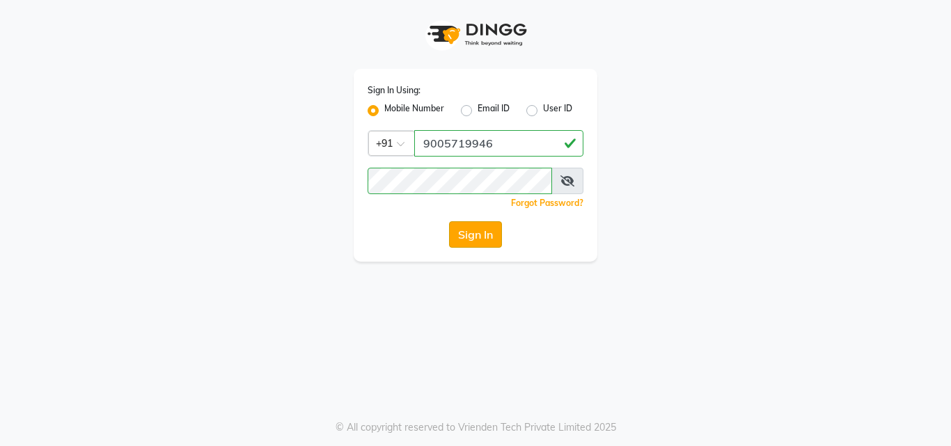
click at [472, 235] on button "Sign In" at bounding box center [475, 234] width 53 height 26
